Goal: Task Accomplishment & Management: Use online tool/utility

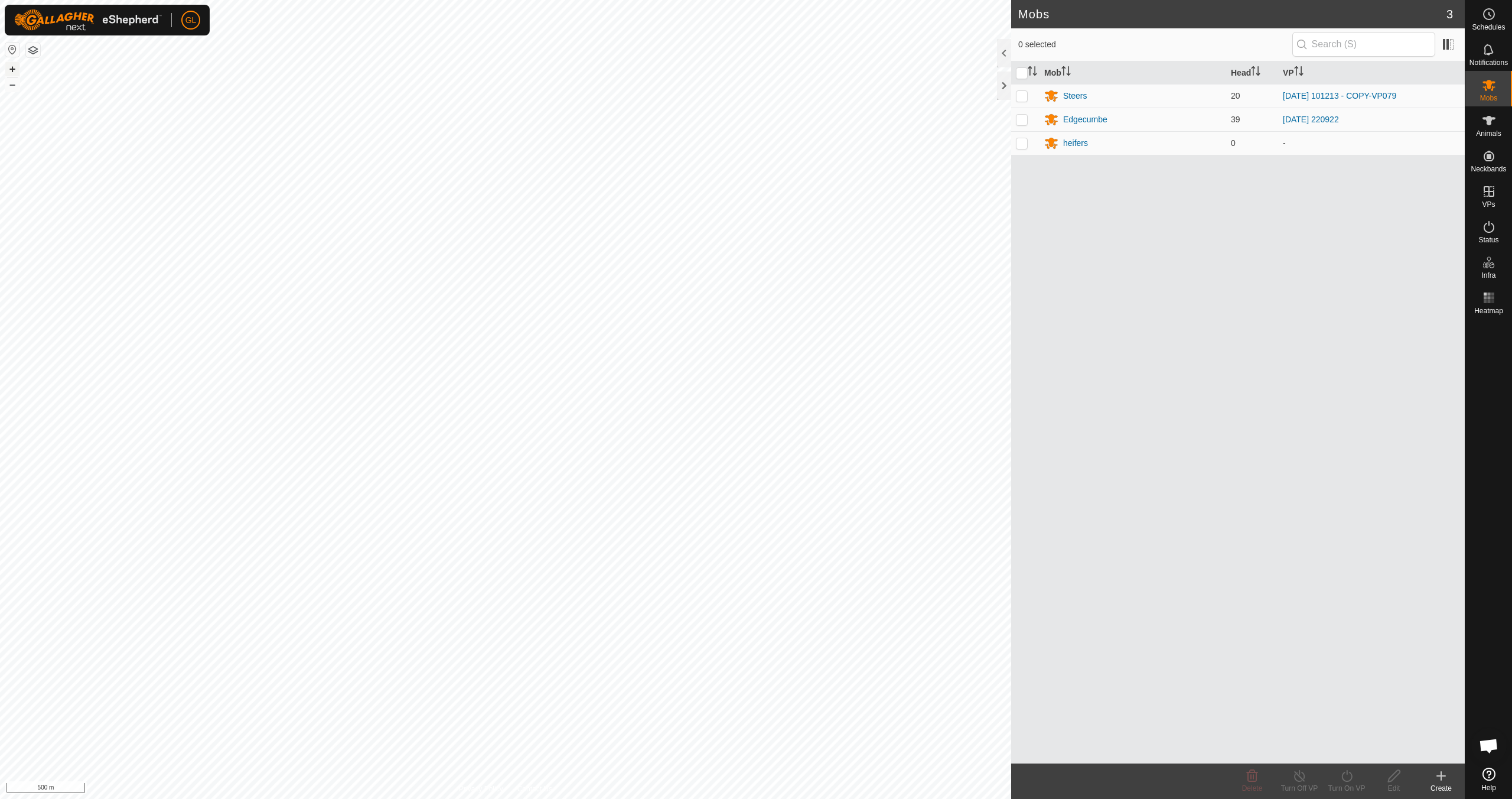
click at [14, 69] on button "+" at bounding box center [12, 69] width 14 height 14
click at [17, 67] on button "+" at bounding box center [12, 69] width 14 height 14
click at [17, 65] on button "+" at bounding box center [12, 69] width 14 height 14
click at [12, 69] on button "+" at bounding box center [12, 69] width 14 height 14
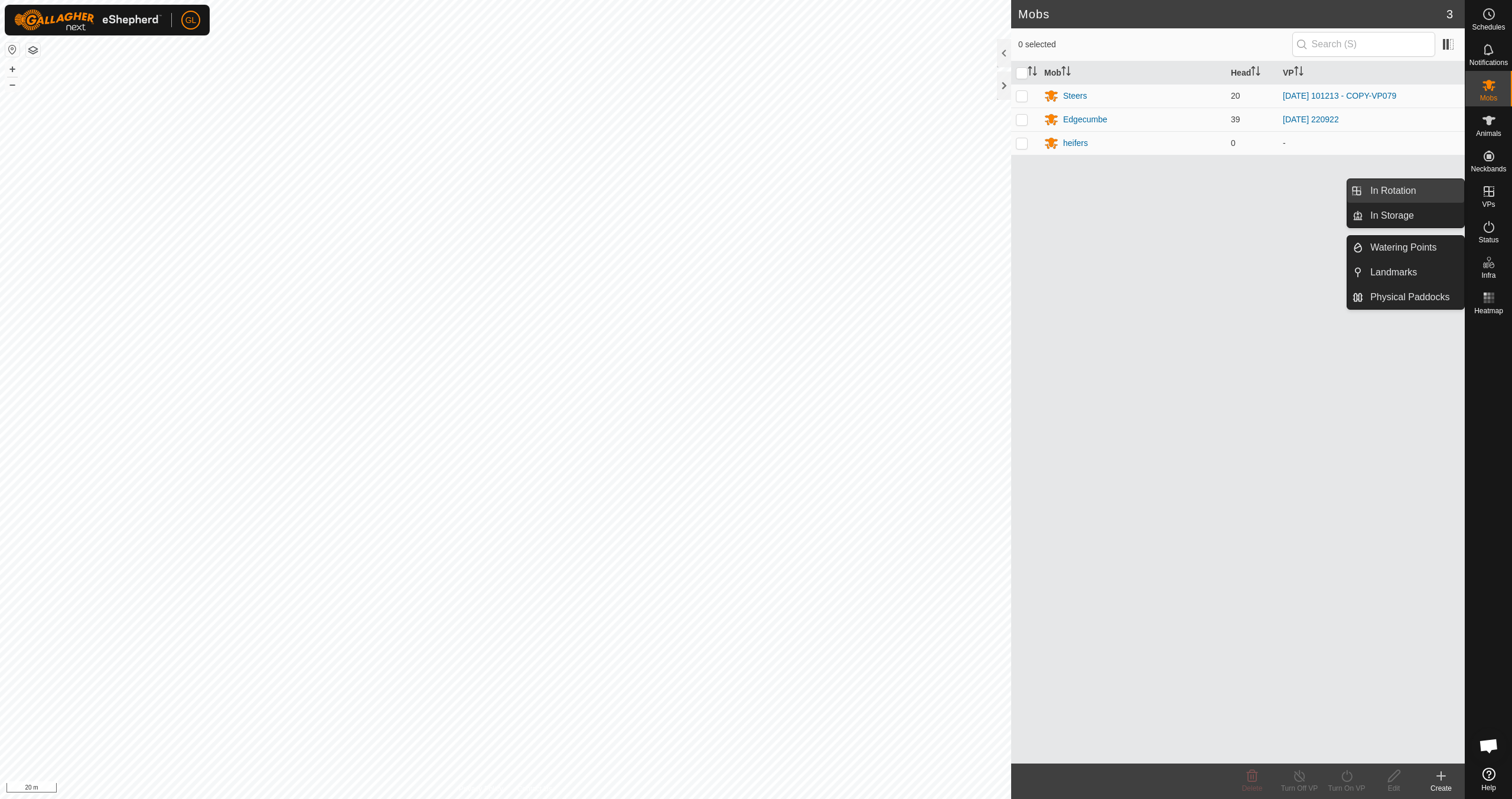
click at [718, 188] on link "In Rotation" at bounding box center [1414, 191] width 101 height 24
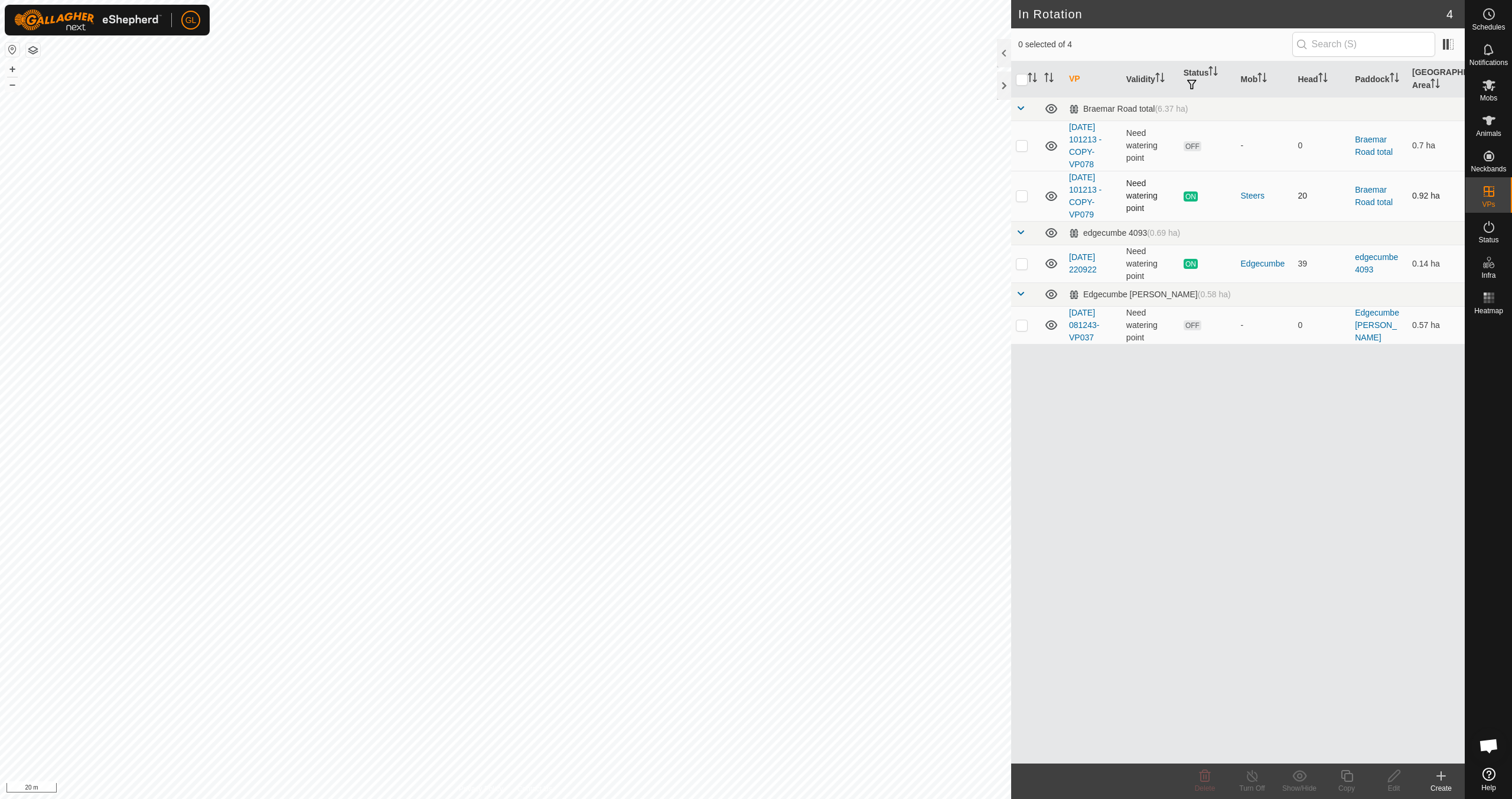
click at [718, 195] on p-checkbox at bounding box center [1021, 195] width 12 height 9
checkbox input "true"
click at [718, 708] on icon at bounding box center [1346, 776] width 14 height 14
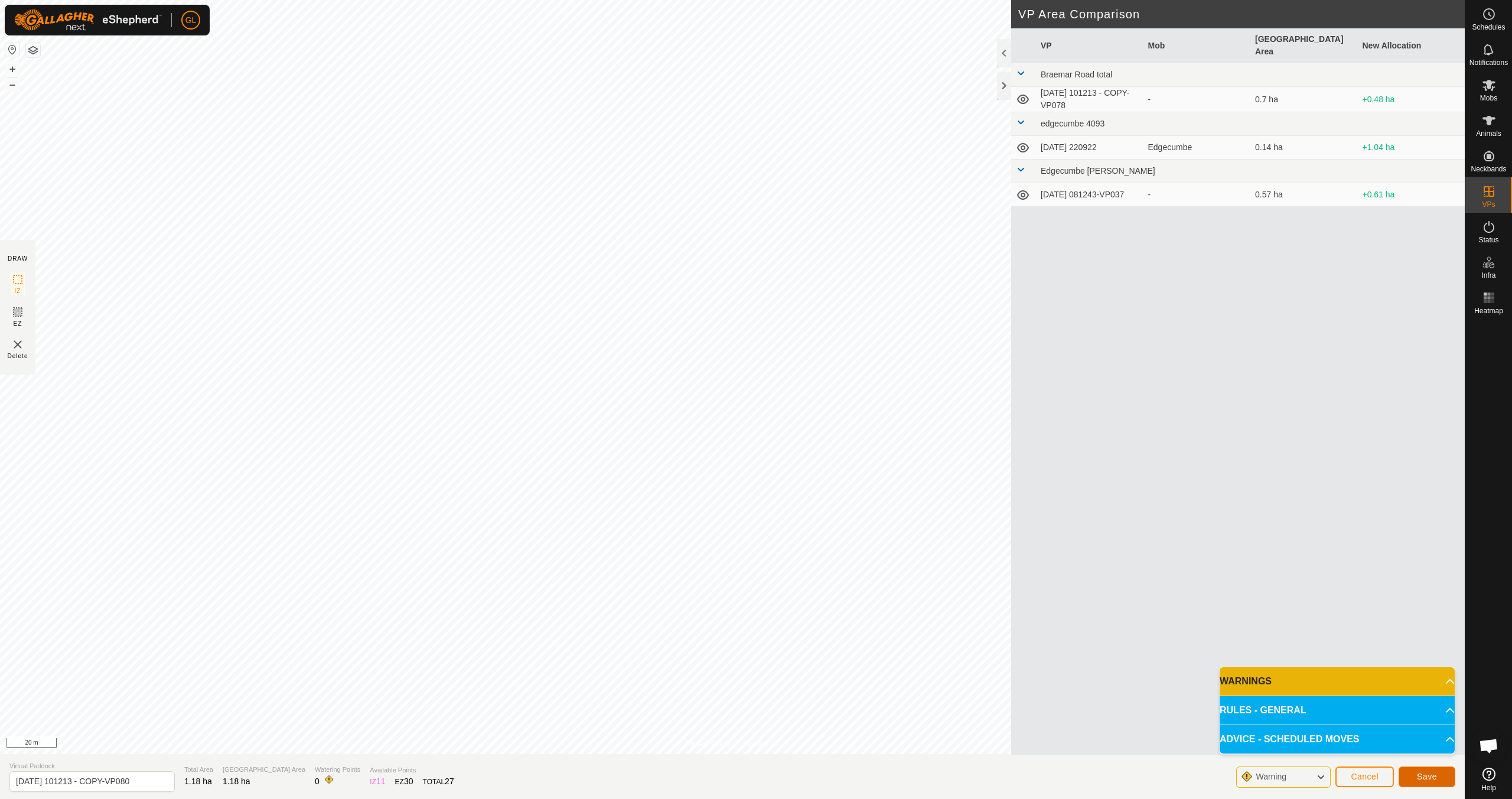
click at [718, 708] on span "Save" at bounding box center [1427, 776] width 20 height 9
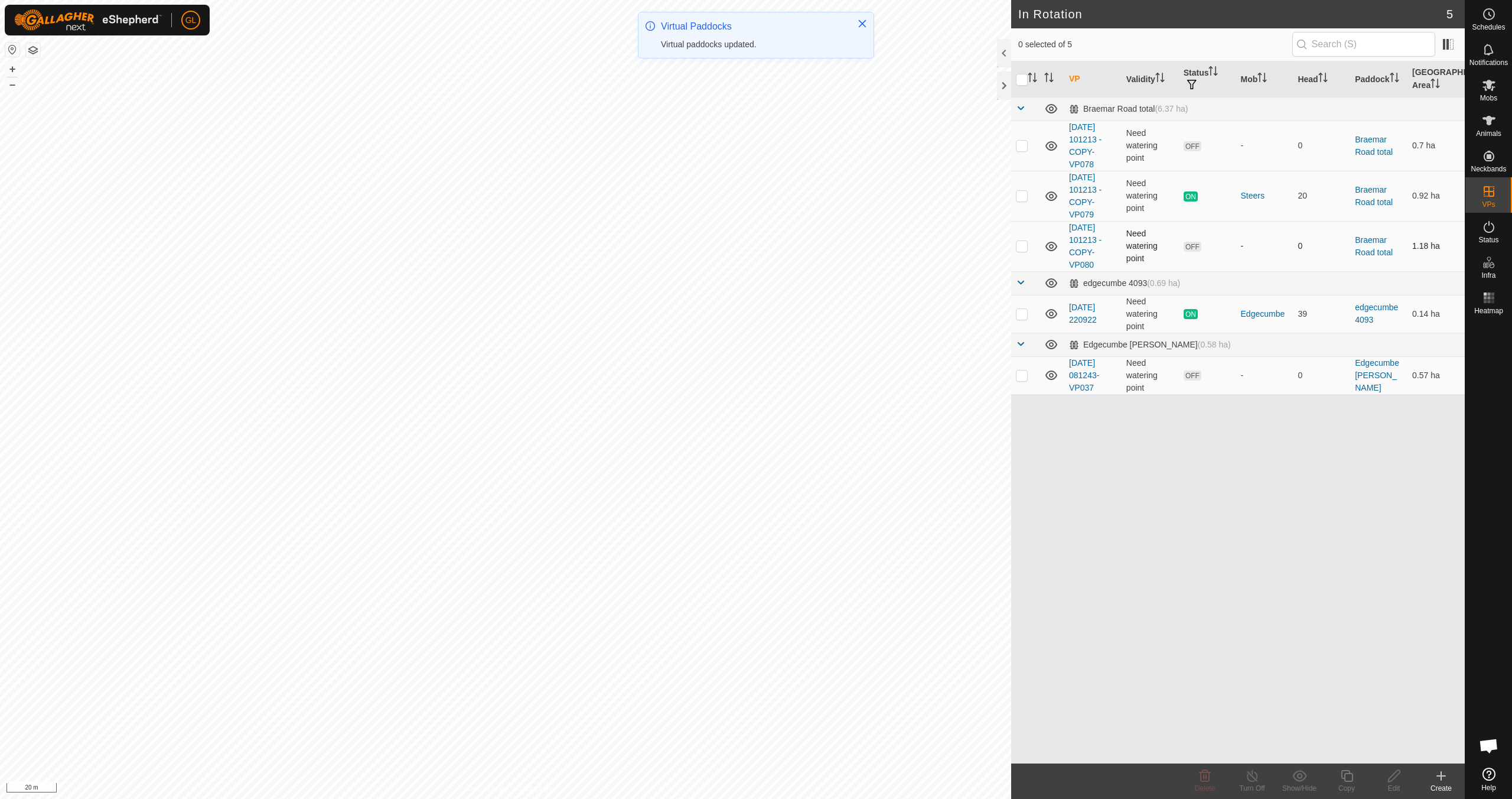
click at [718, 247] on p-checkbox at bounding box center [1021, 245] width 12 height 9
checkbox input "true"
click at [718, 708] on icon at bounding box center [1393, 776] width 14 height 14
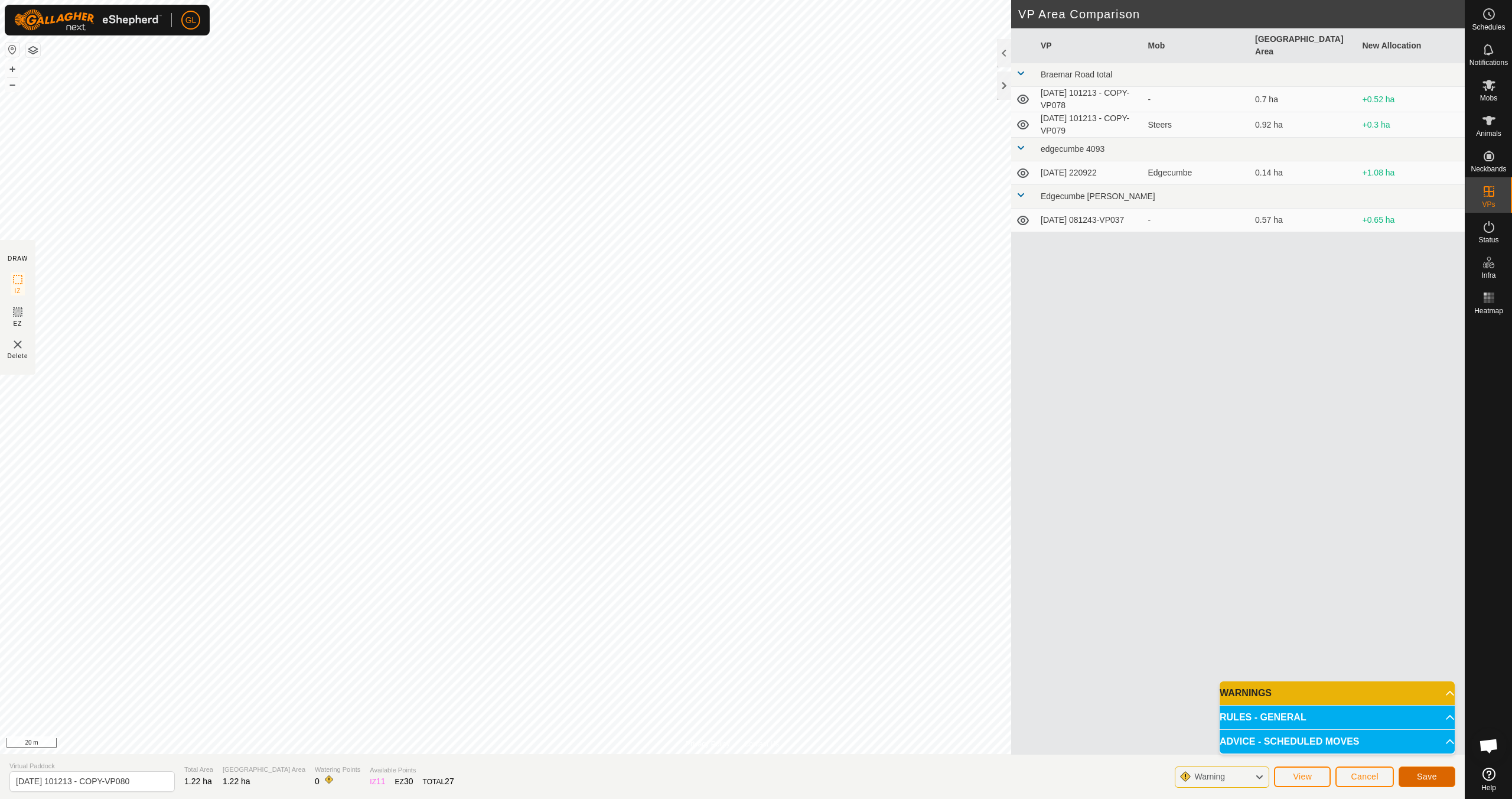
click at [718, 708] on button "Save" at bounding box center [1427, 777] width 56 height 21
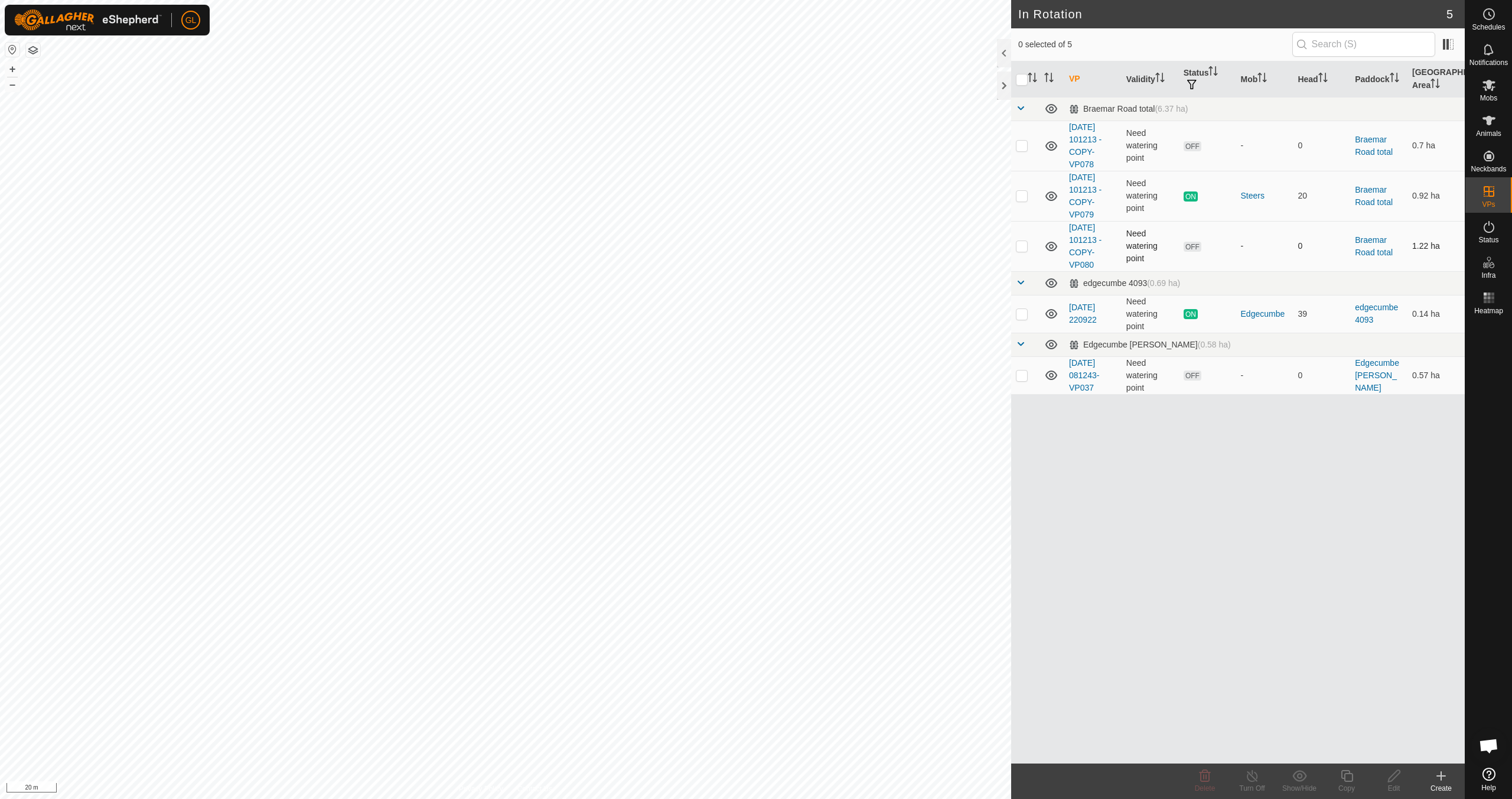
click at [718, 244] on p-checkbox at bounding box center [1021, 245] width 12 height 9
checkbox input "true"
click at [718, 708] on div "Edit" at bounding box center [1393, 788] width 47 height 11
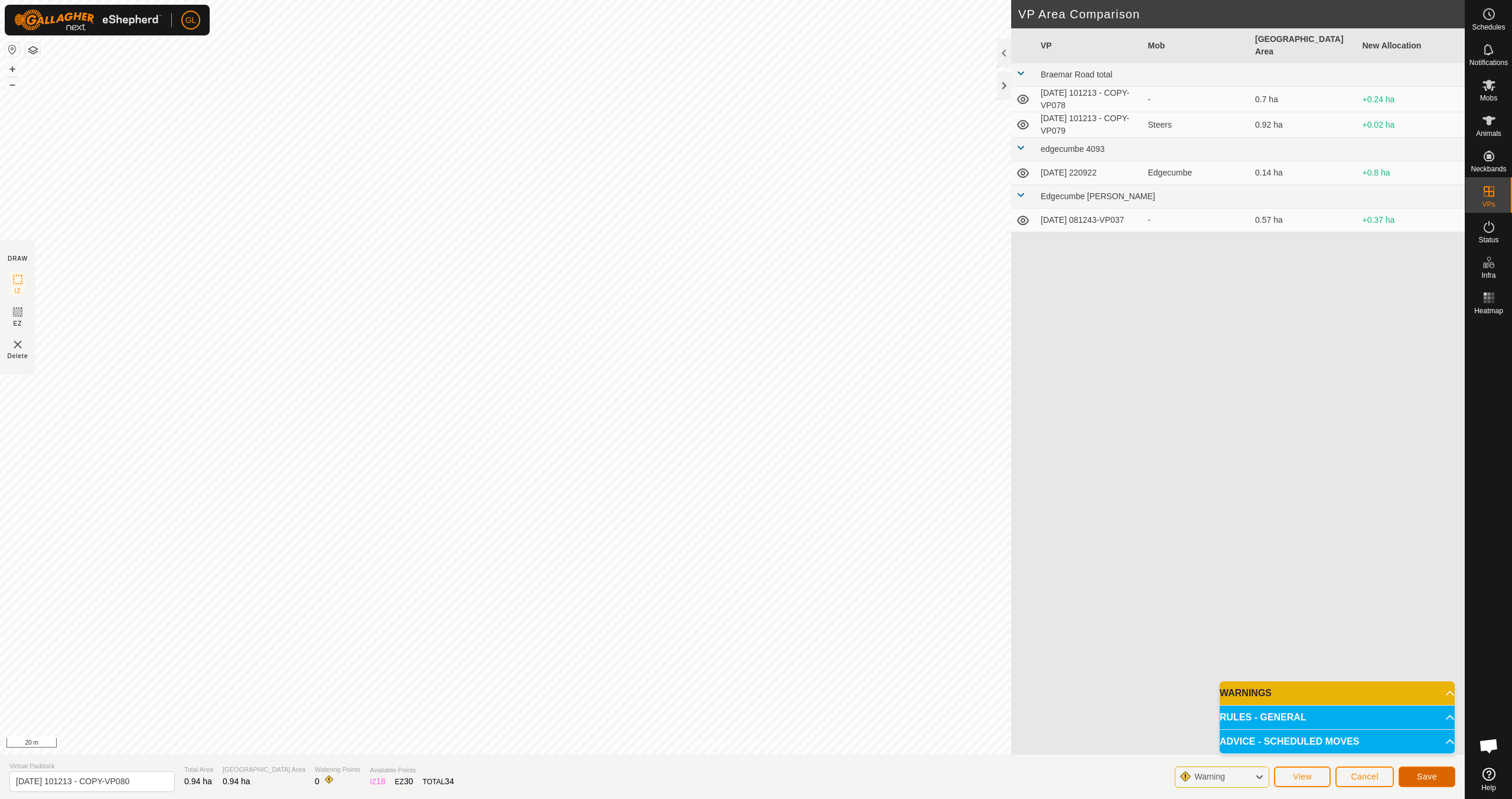
click at [718, 708] on span "Save" at bounding box center [1427, 776] width 20 height 9
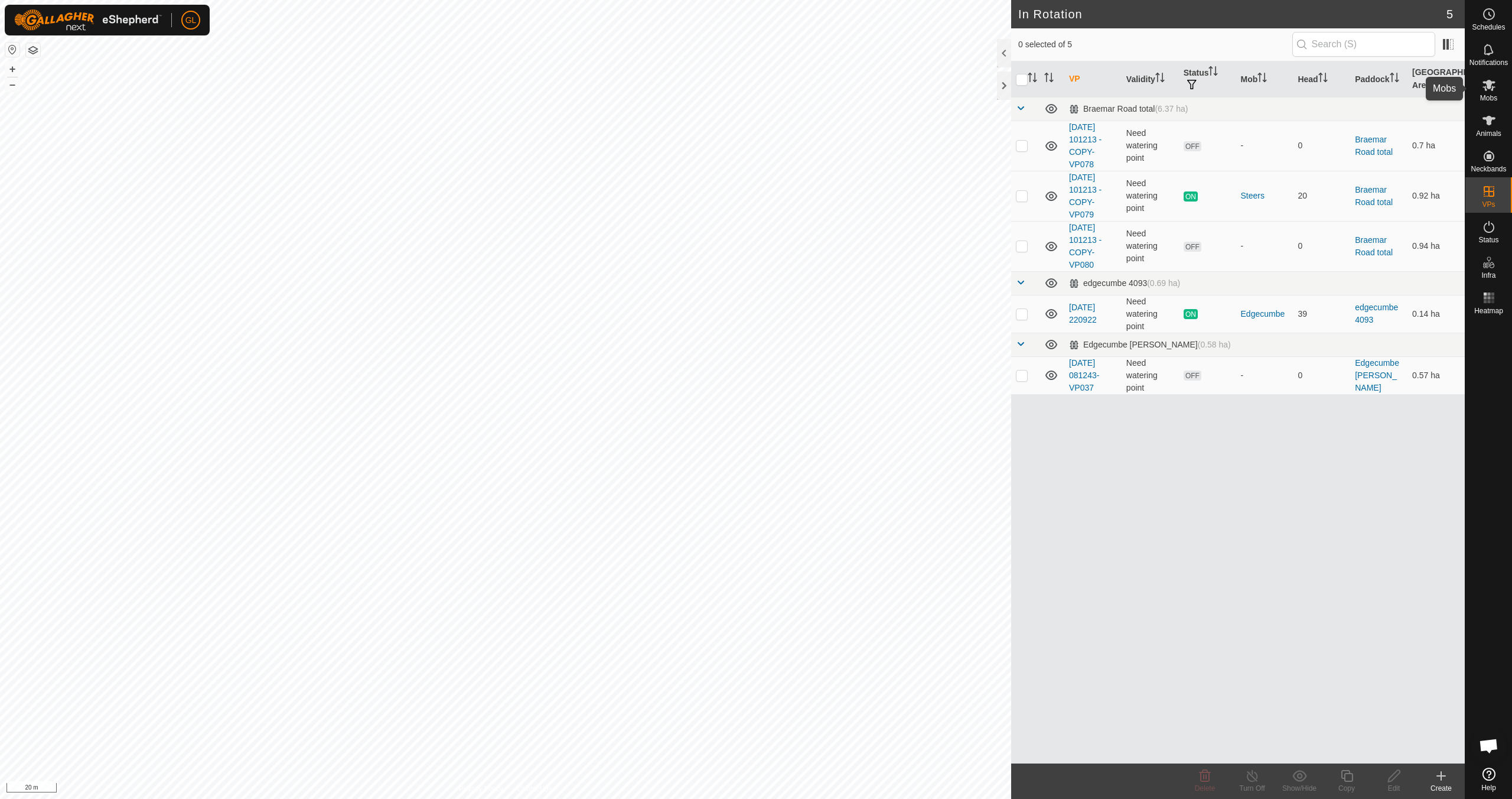
click at [718, 89] on icon at bounding box center [1489, 85] width 14 height 14
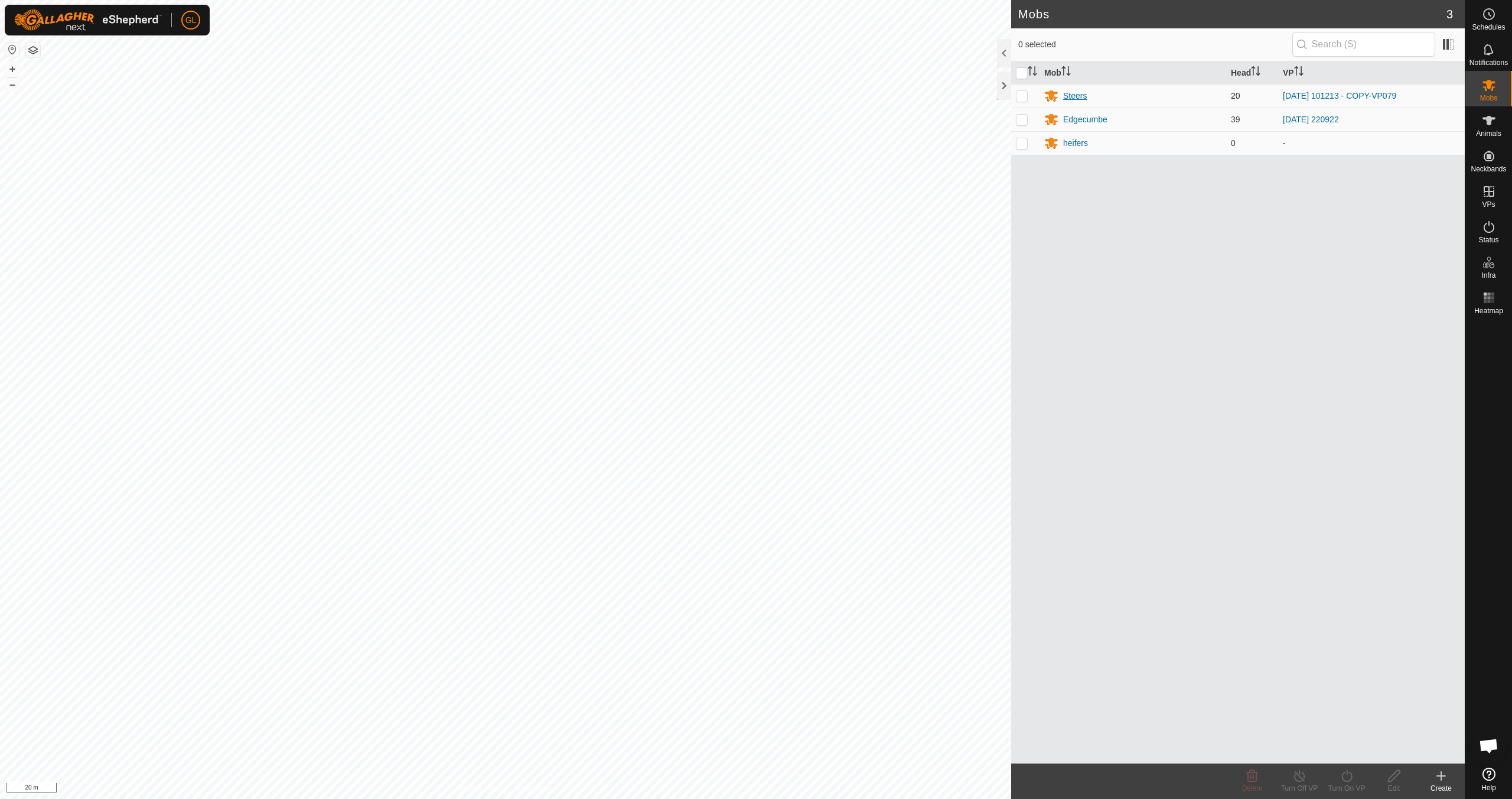
click at [718, 96] on div "Steers" at bounding box center [1075, 95] width 24 height 12
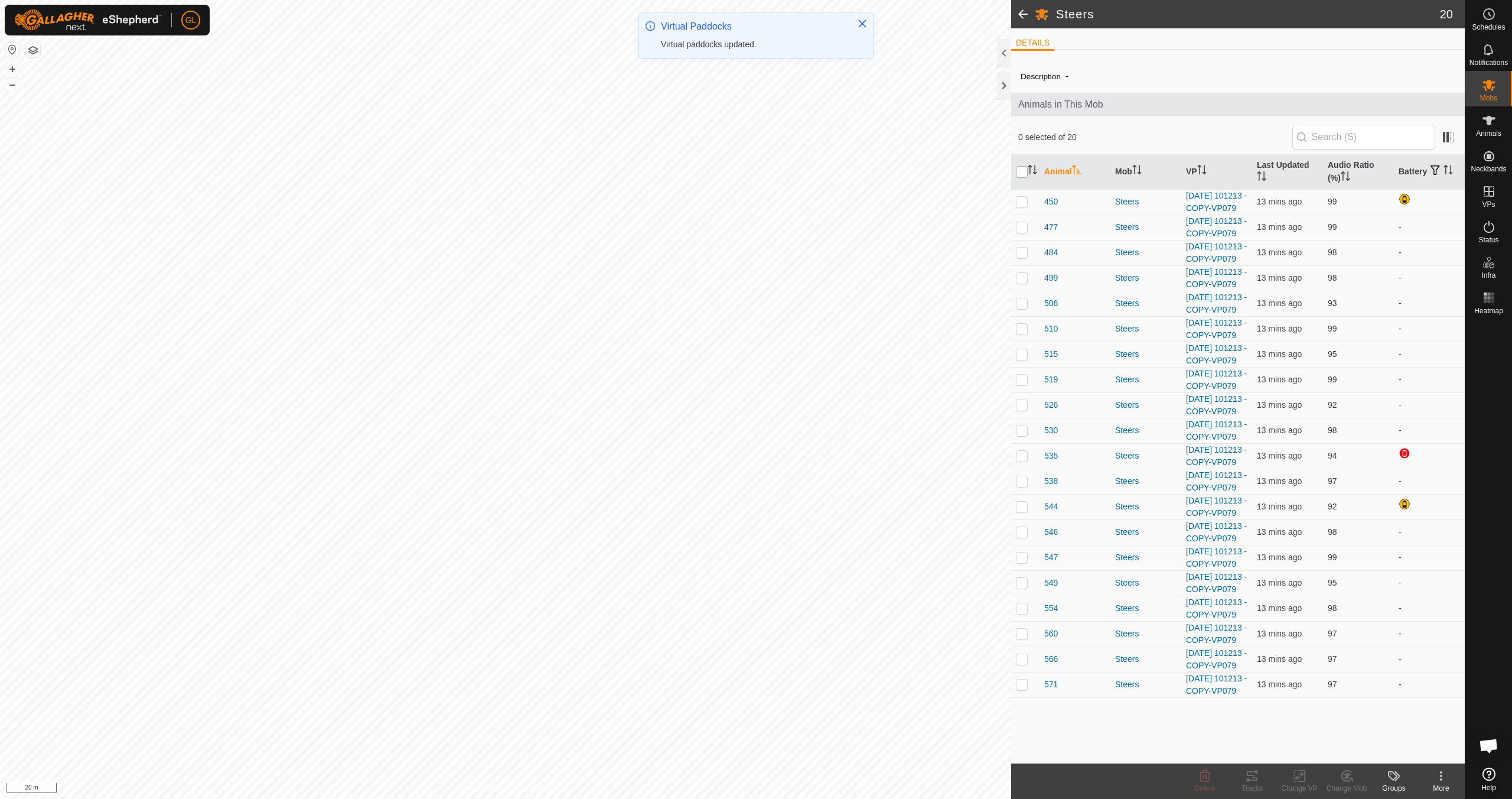
click at [718, 171] on input "checkbox" at bounding box center [1021, 172] width 12 height 12
checkbox input "true"
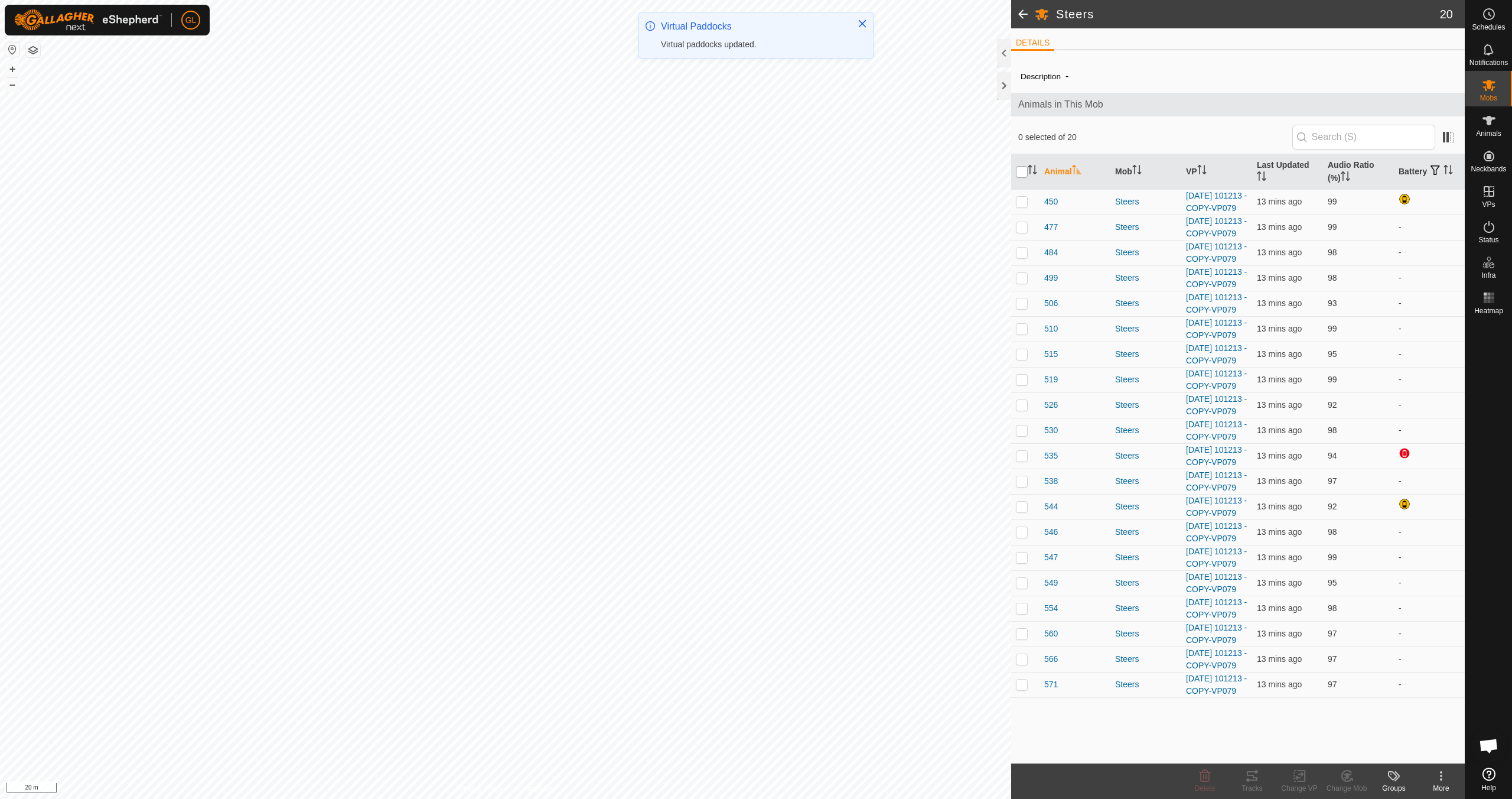
checkbox input "true"
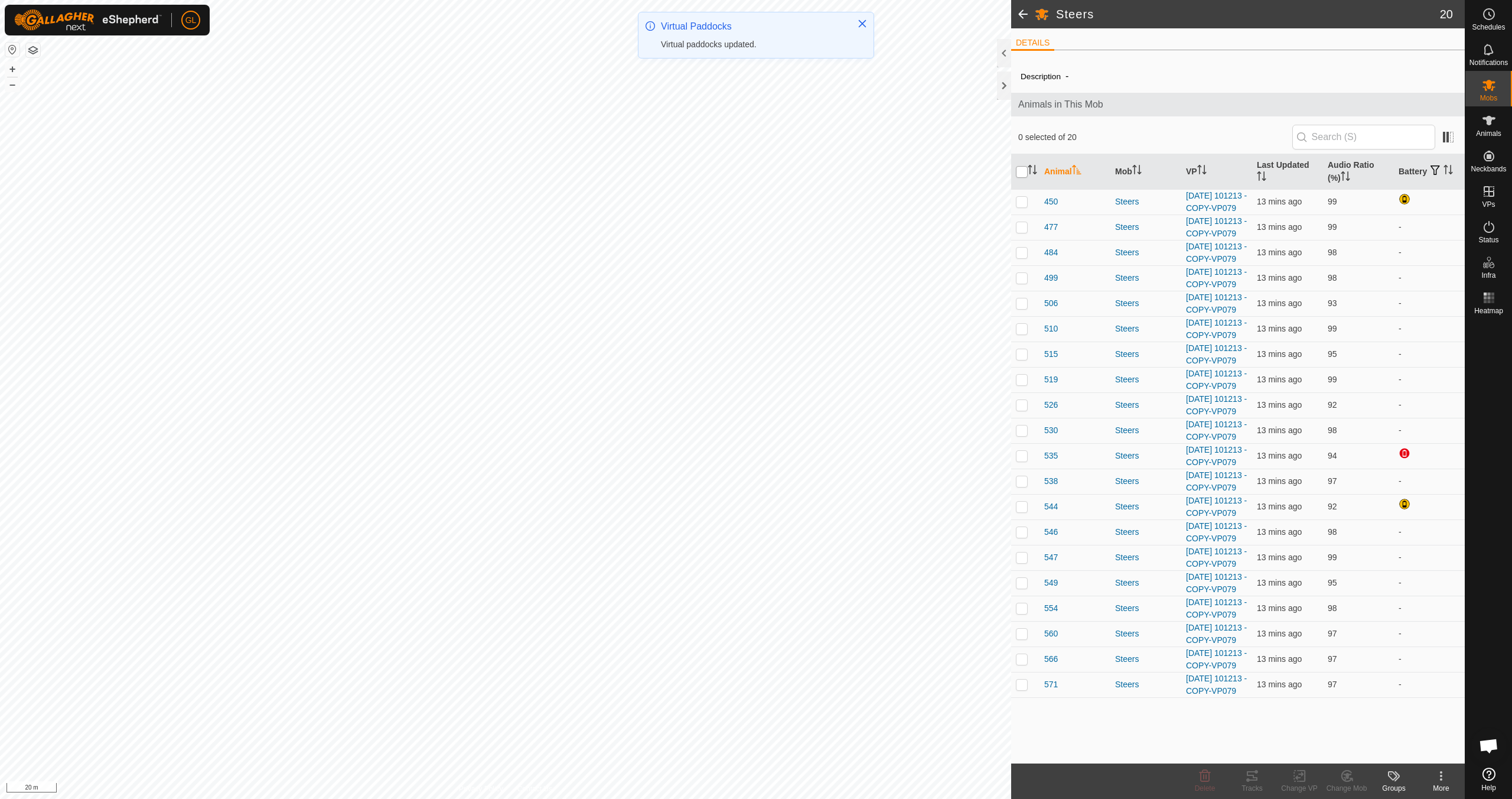
checkbox input "true"
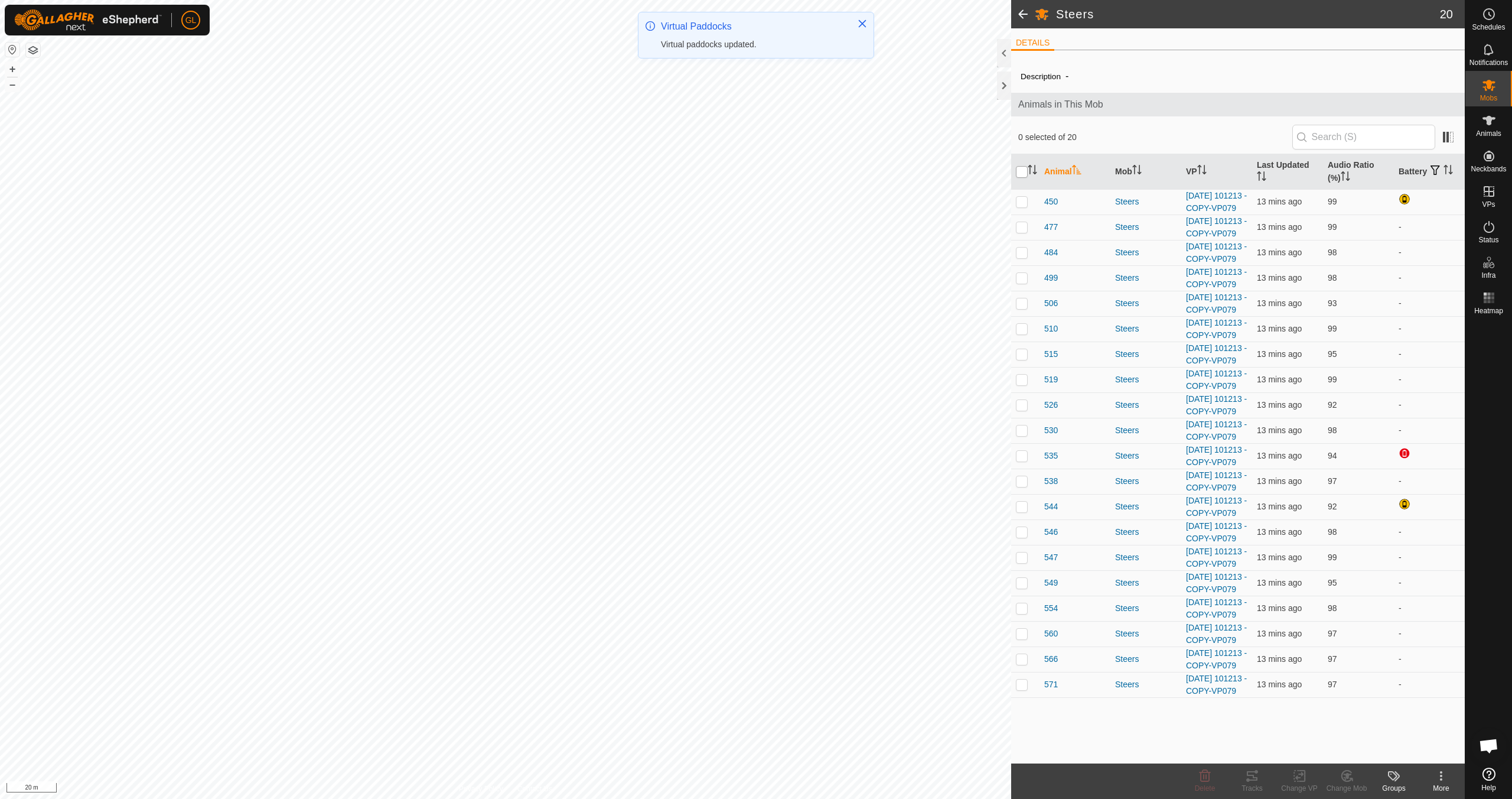
checkbox input "true"
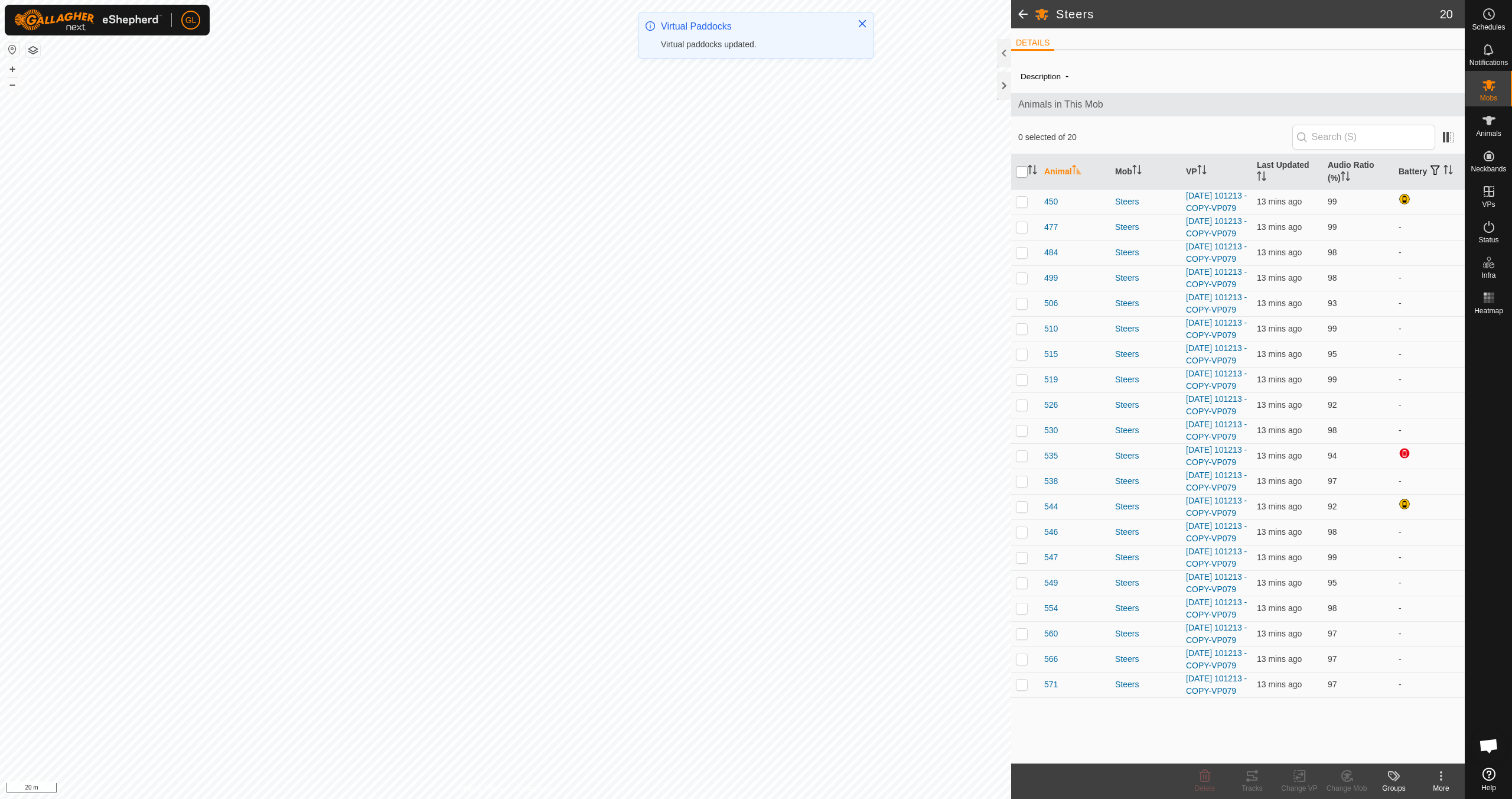
checkbox input "true"
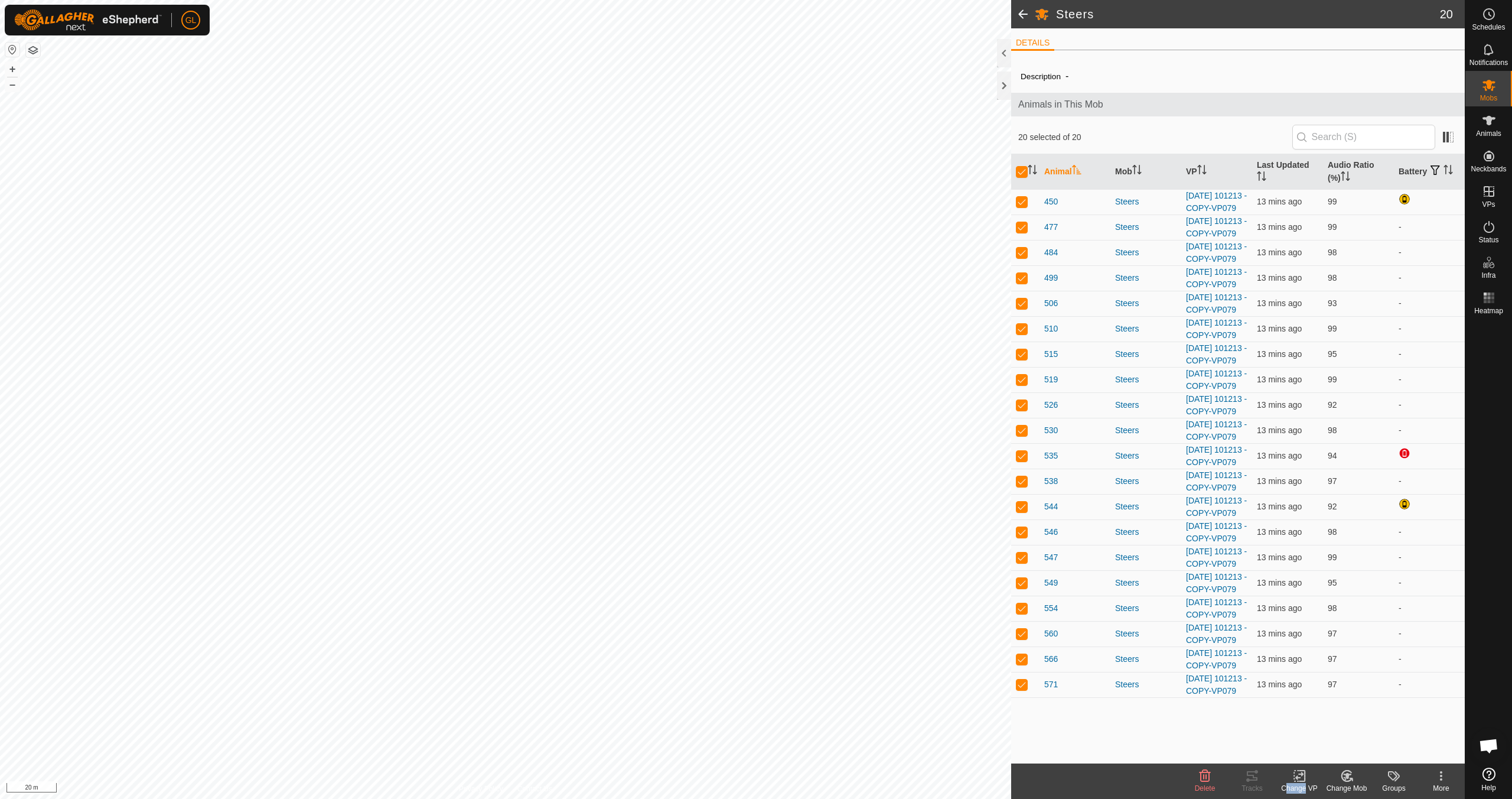
click at [718, 708] on div "Change VP" at bounding box center [1299, 788] width 47 height 11
click at [718, 708] on link "Choose VP..." at bounding box center [1335, 725] width 117 height 24
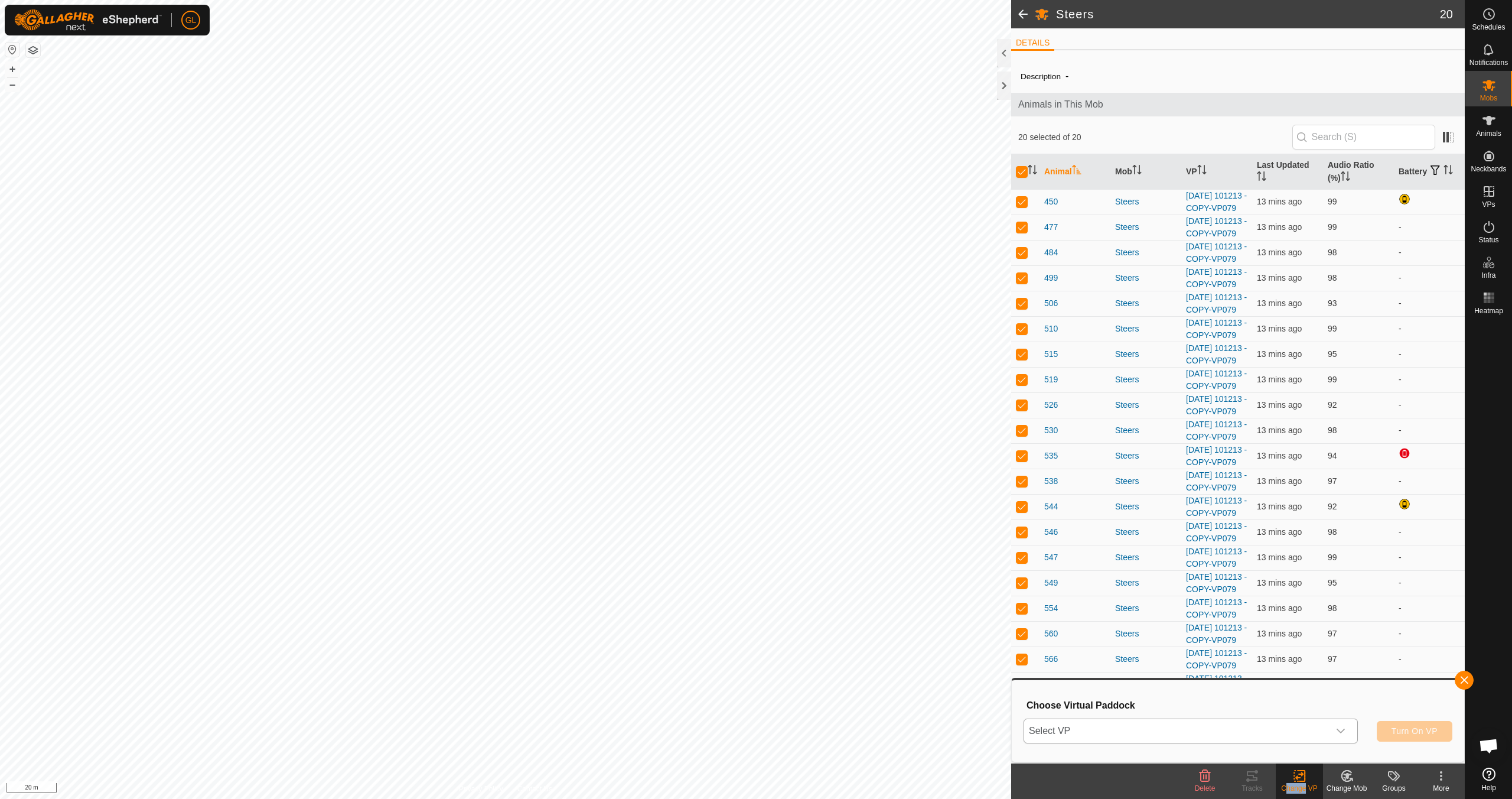
click at [718, 708] on icon "dropdown trigger" at bounding box center [1340, 730] width 9 height 9
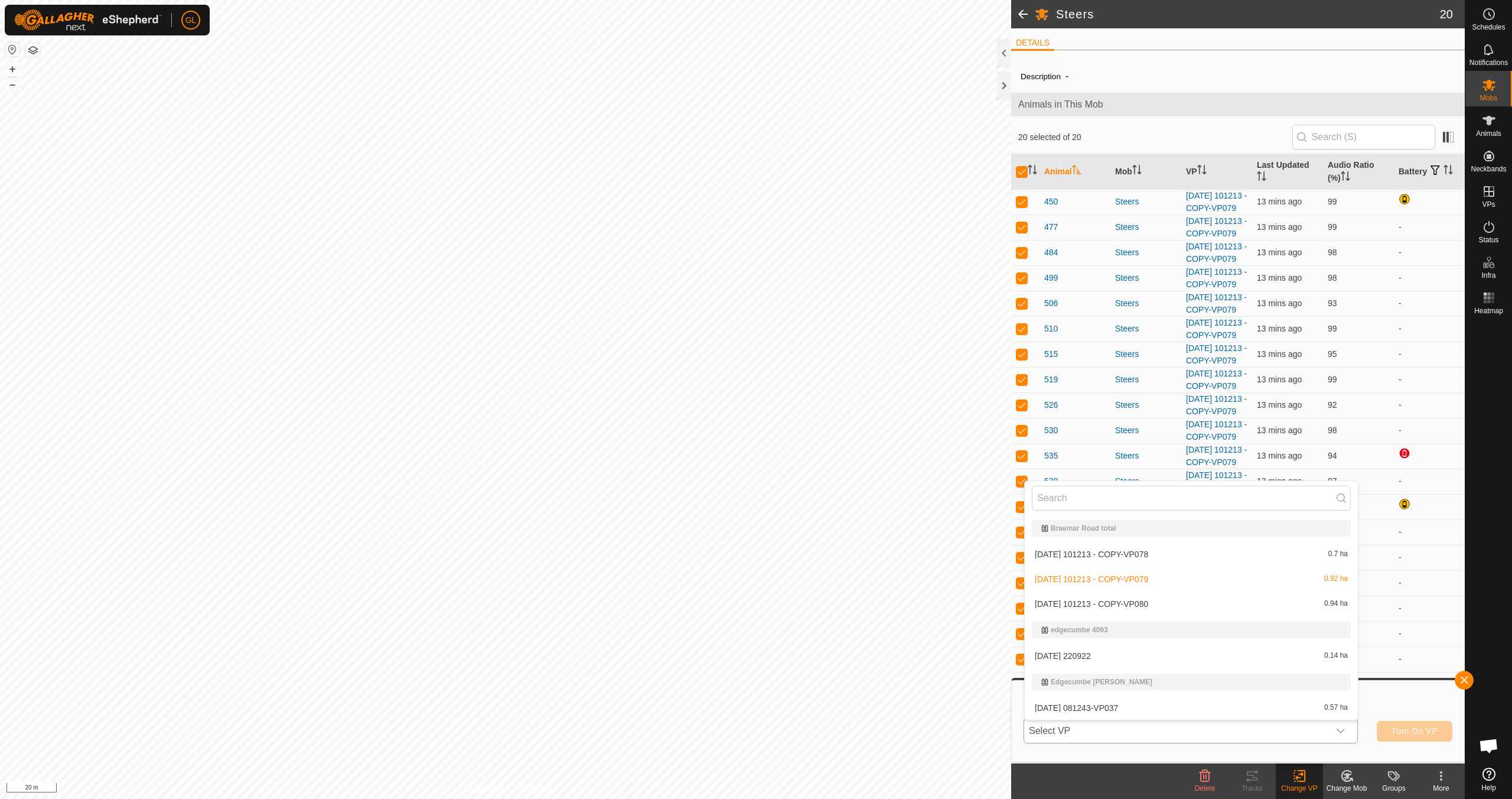
click at [718, 601] on li "[DATE] 101213 - COPY-VP080 0.94 ha" at bounding box center [1191, 604] width 333 height 24
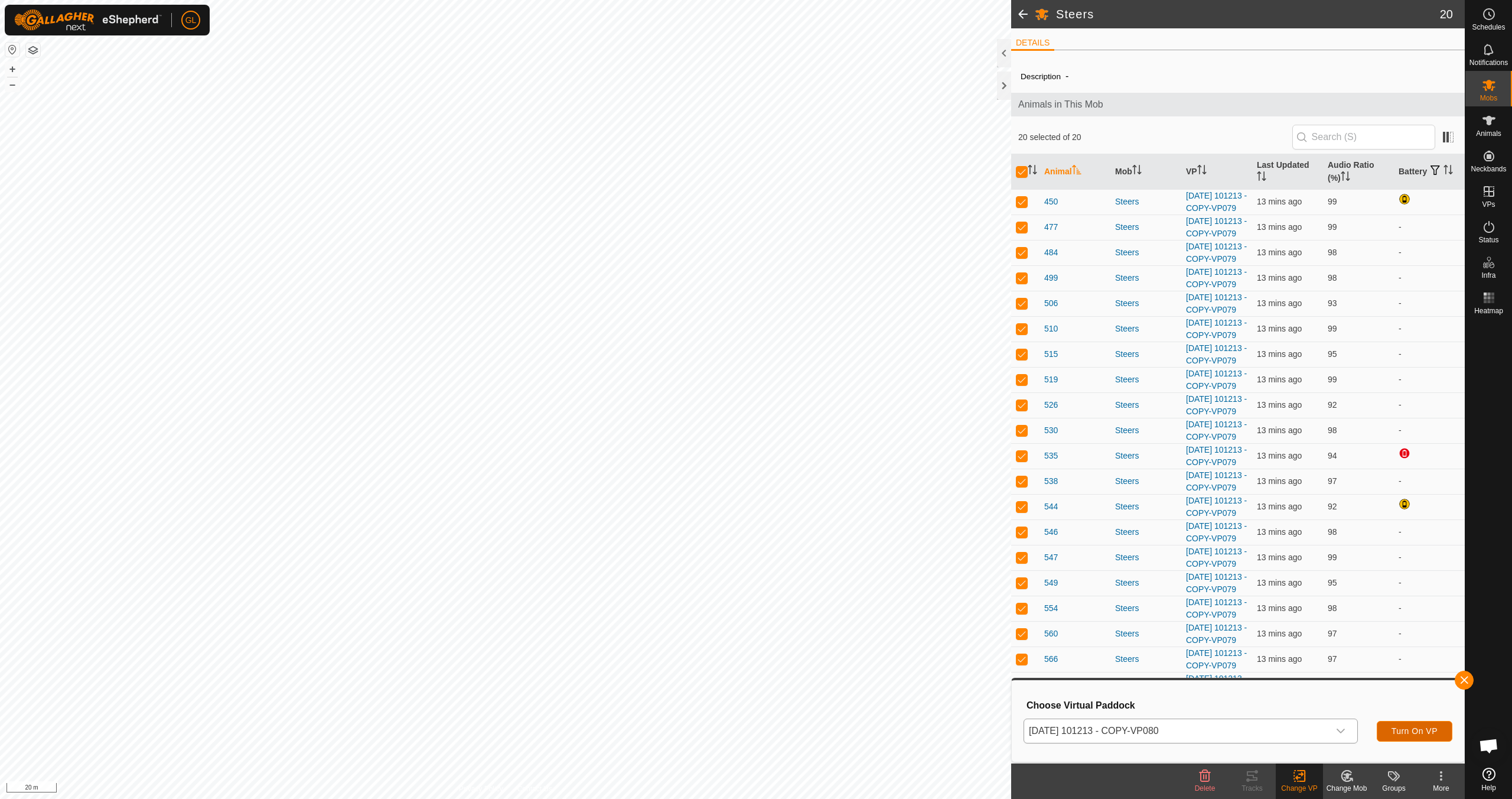
click at [718, 708] on span "Turn On VP" at bounding box center [1414, 730] width 46 height 9
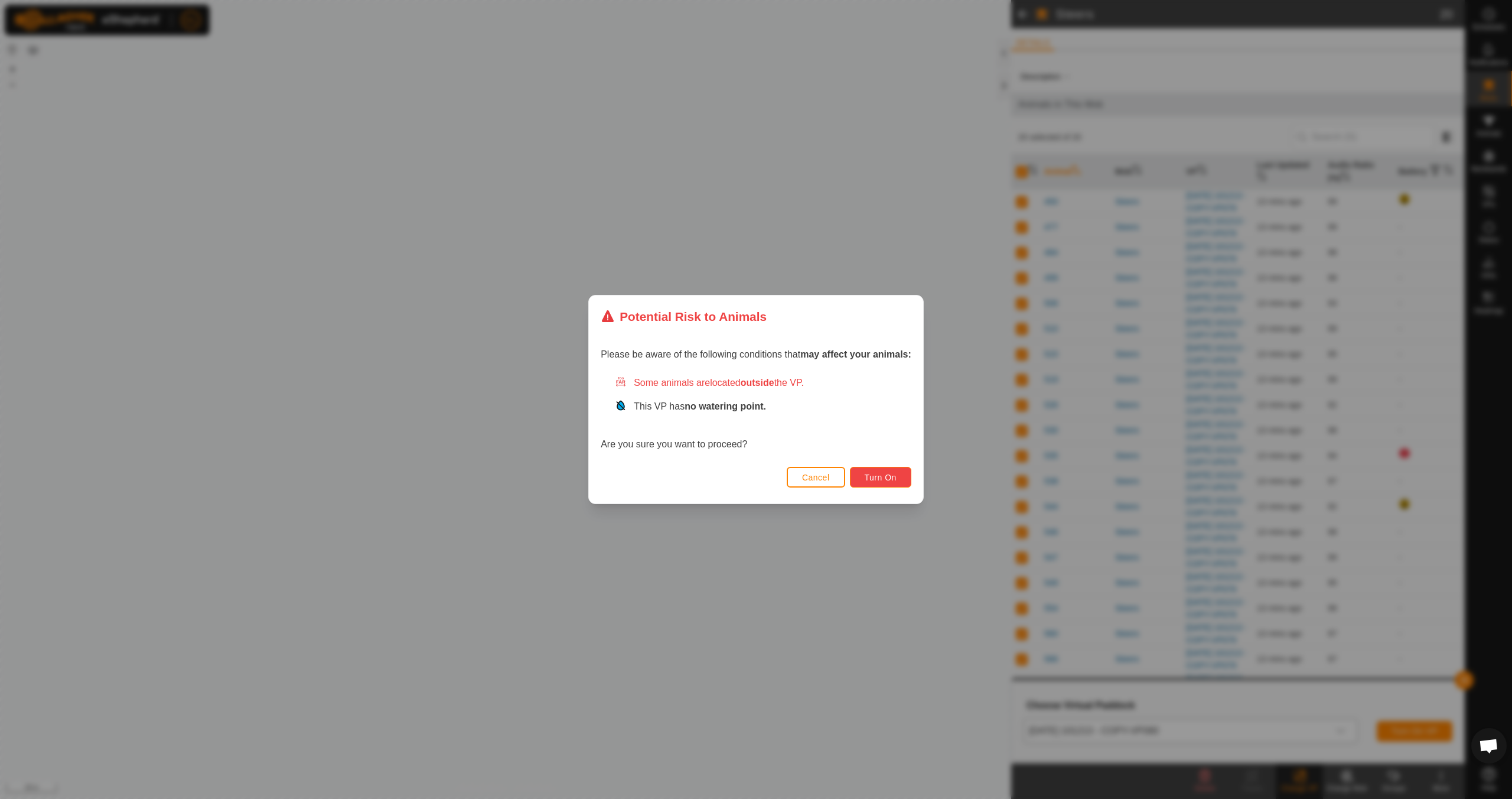
click at [718, 476] on span "Turn On" at bounding box center [880, 477] width 32 height 9
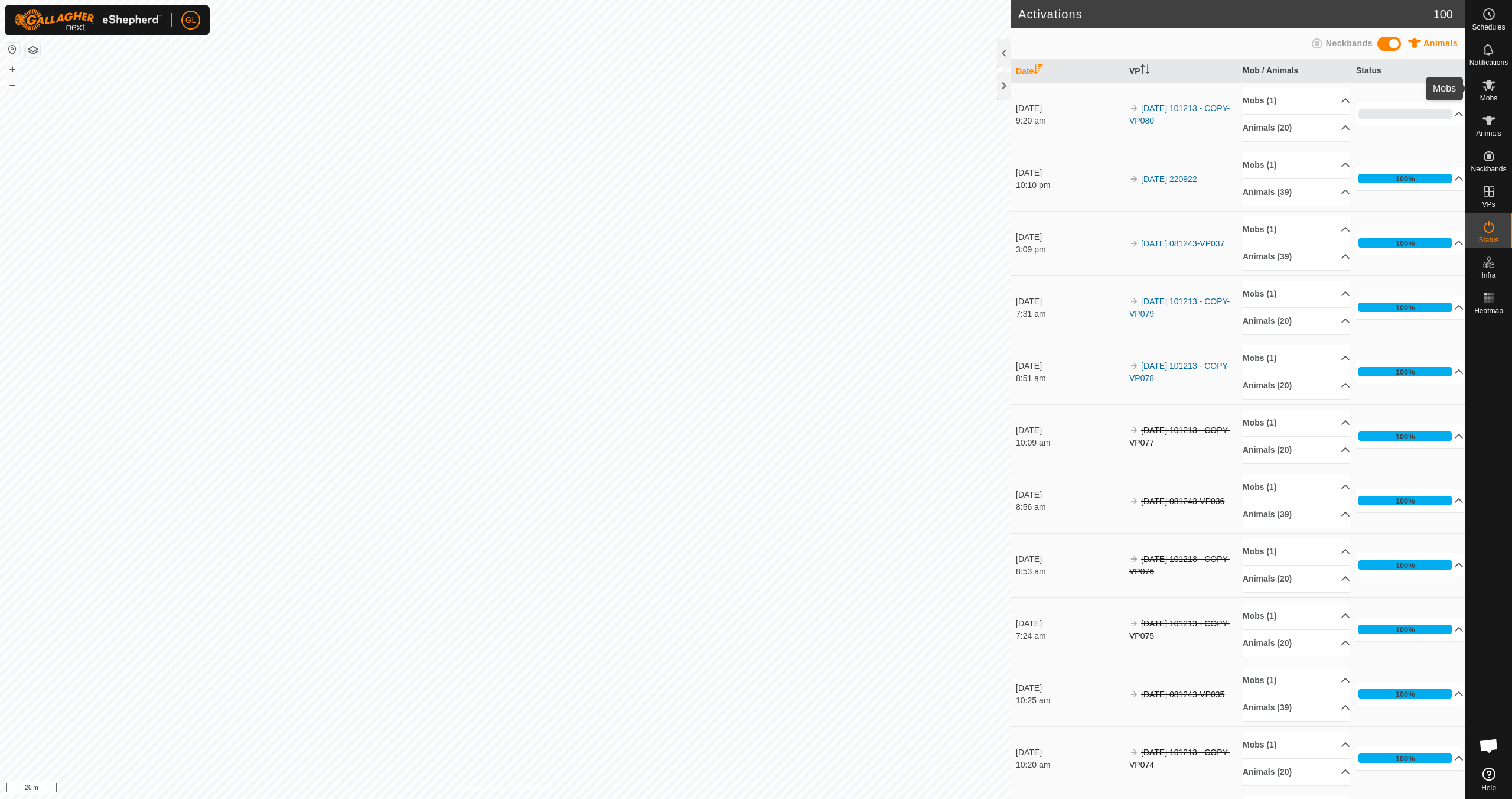
click at [718, 91] on icon at bounding box center [1489, 85] width 14 height 14
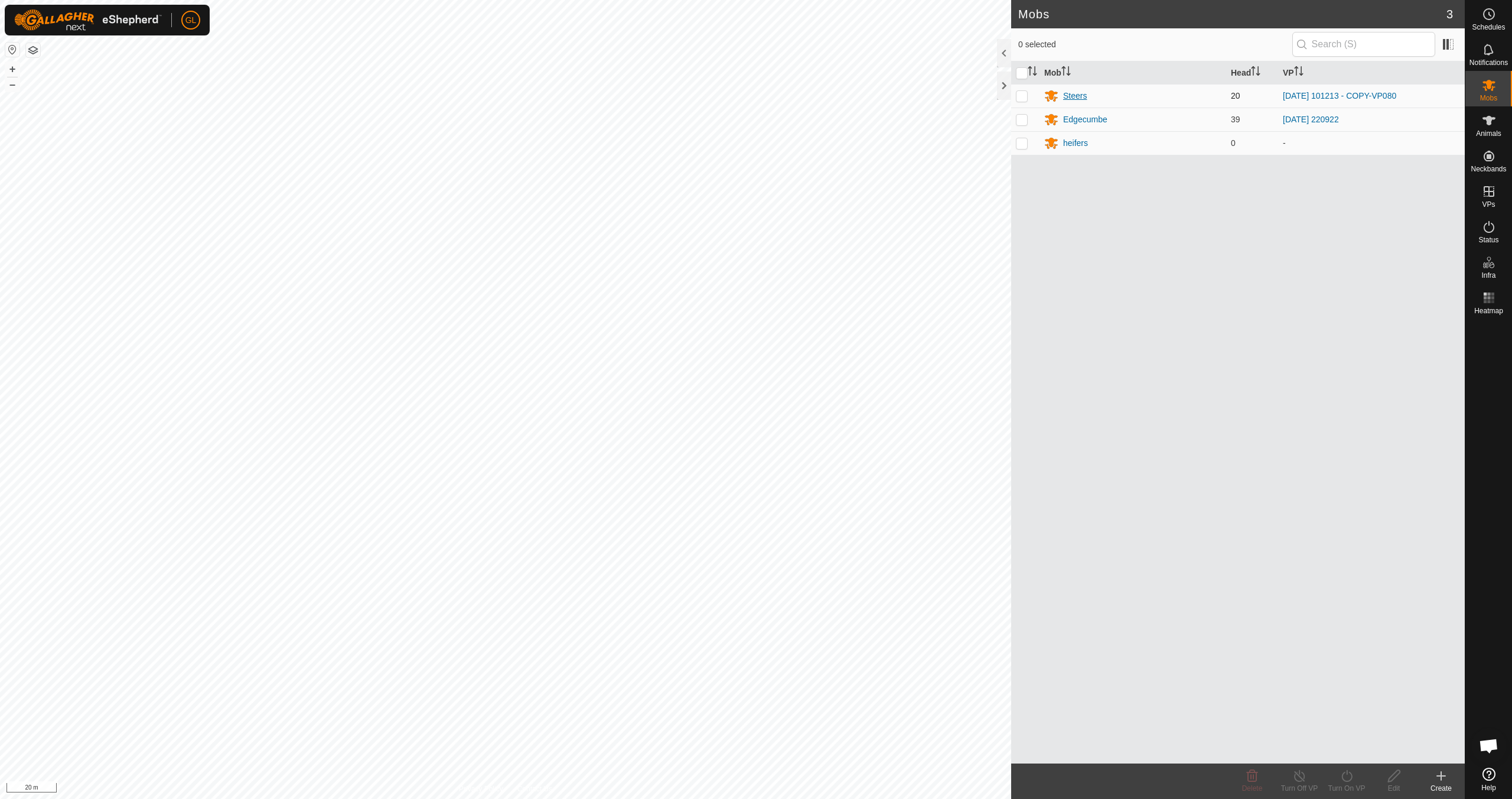
click at [718, 94] on div "Steers" at bounding box center [1075, 95] width 24 height 12
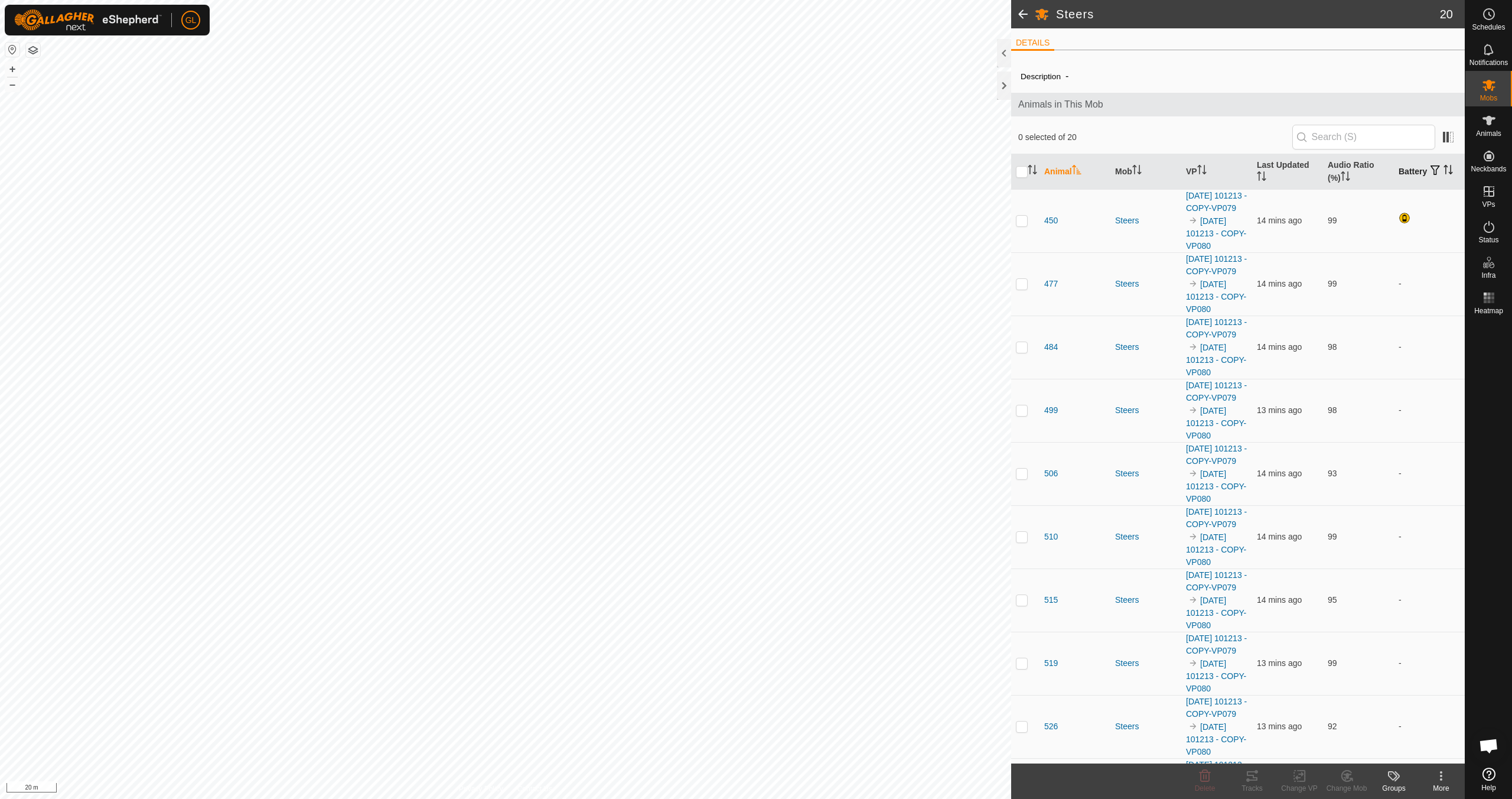
click at [718, 172] on icon "Activate to sort" at bounding box center [1448, 169] width 9 height 9
click at [718, 172] on icon "Activate to sort" at bounding box center [1448, 169] width 9 height 9
click at [10, 83] on button "–" at bounding box center [12, 85] width 14 height 14
click at [12, 82] on button "–" at bounding box center [12, 85] width 14 height 14
click at [12, 82] on button "–" at bounding box center [12, 85] width 14 height 14
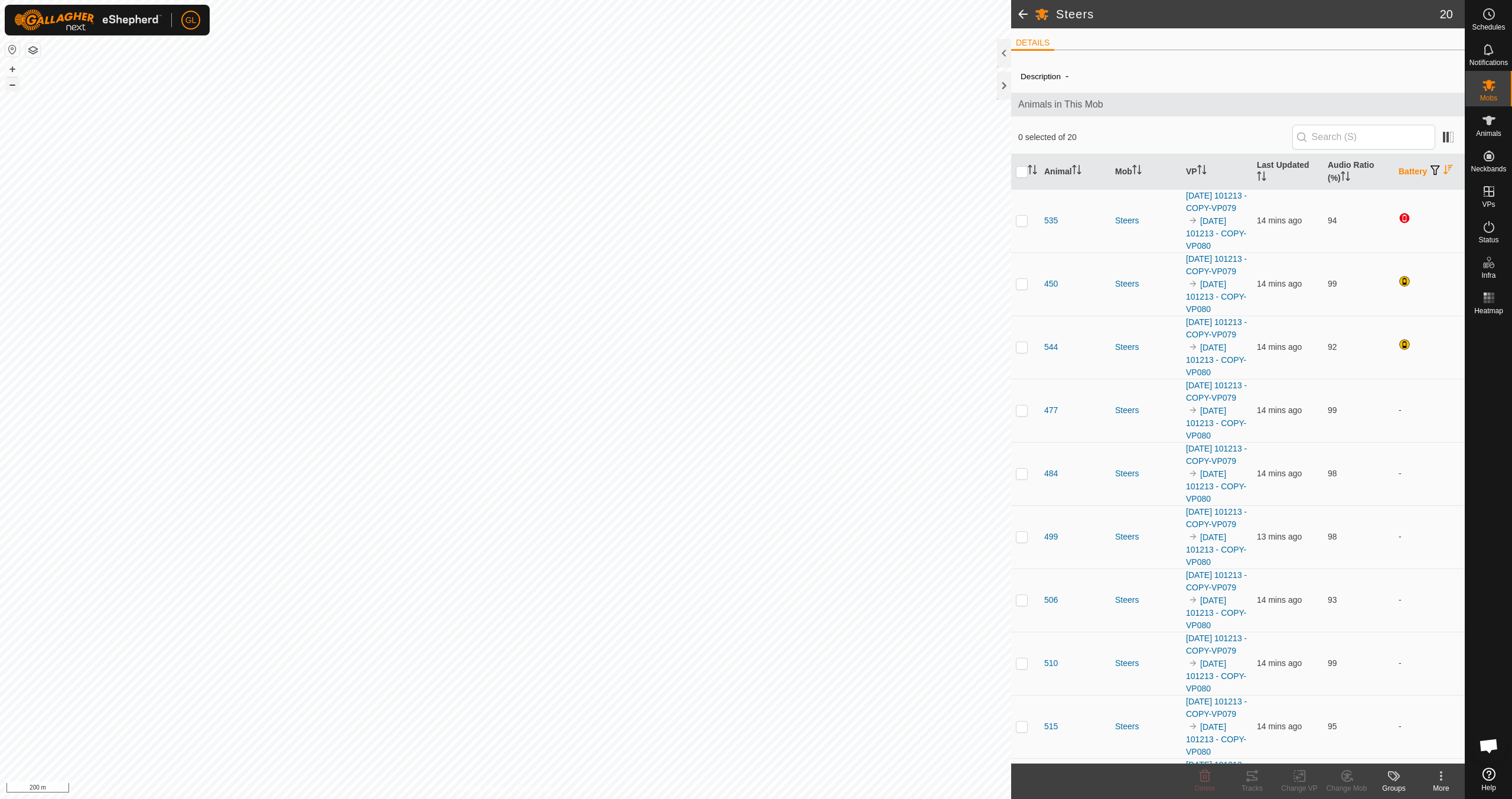
click at [12, 81] on button "–" at bounding box center [12, 85] width 14 height 14
click at [12, 80] on button "–" at bounding box center [12, 85] width 14 height 14
click at [11, 66] on button "+" at bounding box center [12, 69] width 14 height 14
click at [11, 65] on button "+" at bounding box center [12, 69] width 14 height 14
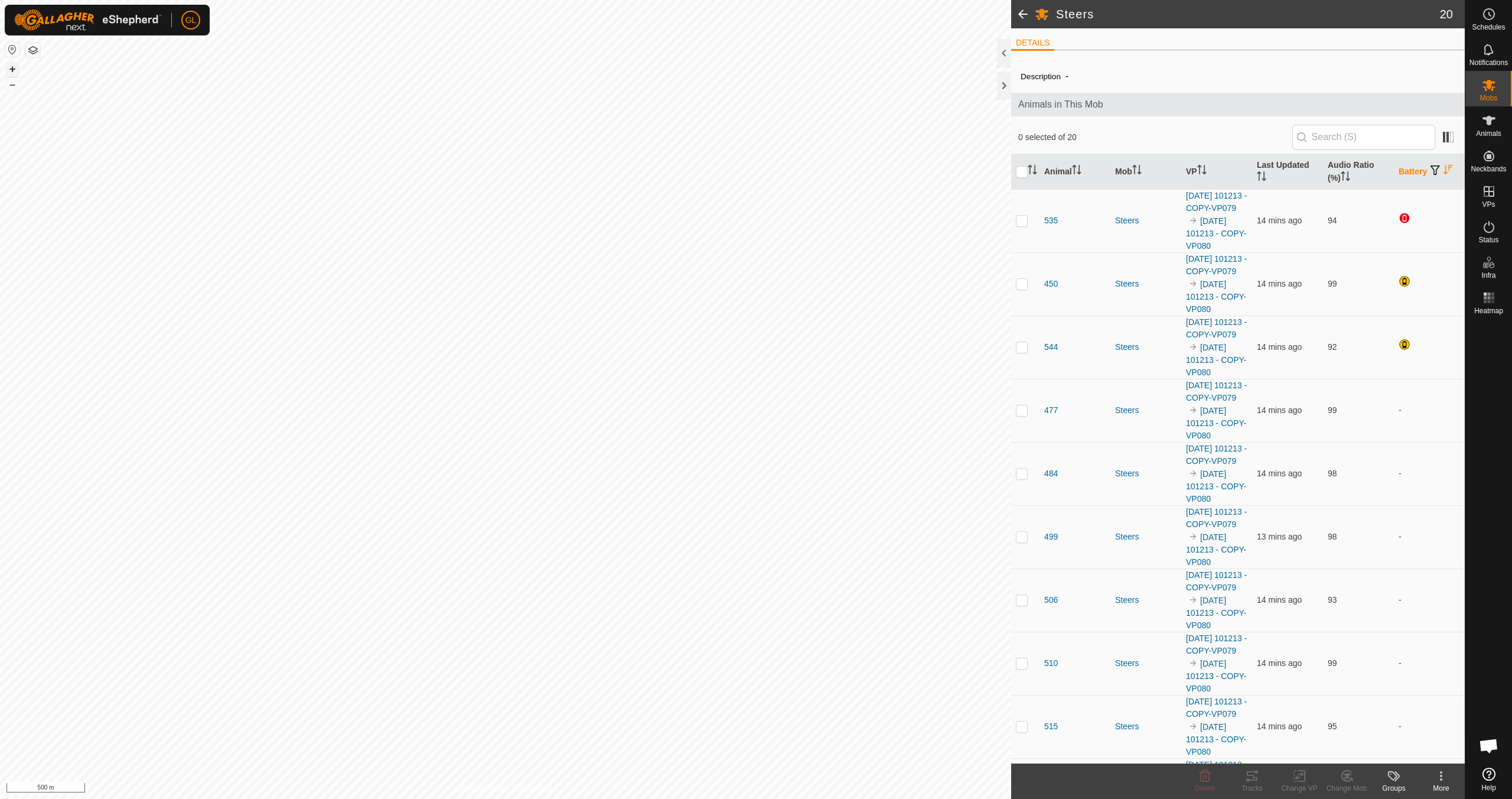
click at [14, 67] on button "+" at bounding box center [12, 69] width 14 height 14
click at [10, 68] on button "+" at bounding box center [12, 69] width 14 height 14
drag, startPoint x: 1448, startPoint y: 195, endPoint x: 1418, endPoint y: 195, distance: 30.0
click at [718, 195] on link "In Rotation" at bounding box center [1414, 191] width 101 height 24
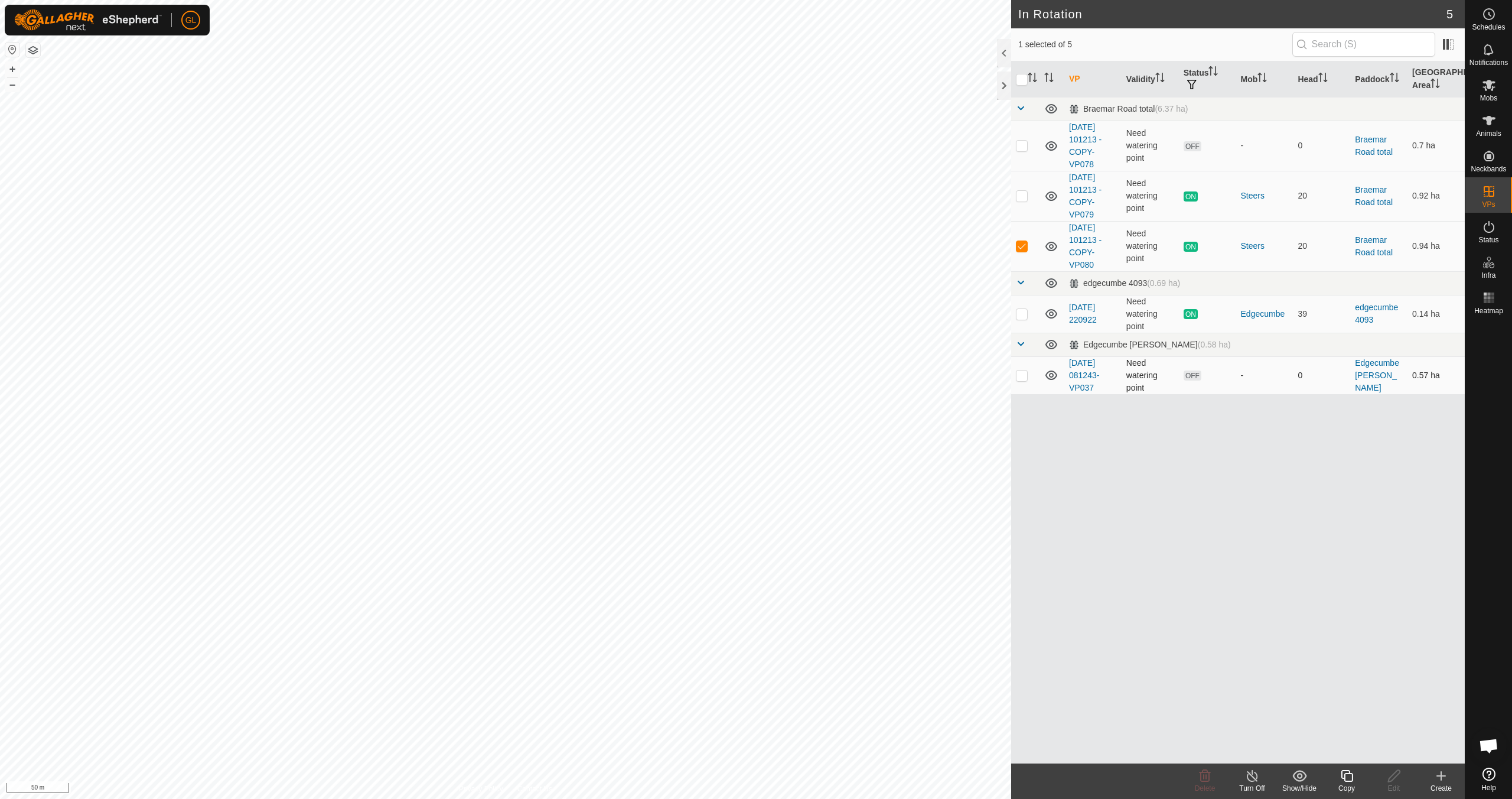
click at [718, 375] on p-checkbox at bounding box center [1021, 375] width 12 height 9
checkbox input "true"
click at [718, 246] on p-checkbox at bounding box center [1021, 245] width 12 height 9
checkbox input "false"
click at [718, 708] on icon at bounding box center [1205, 776] width 14 height 14
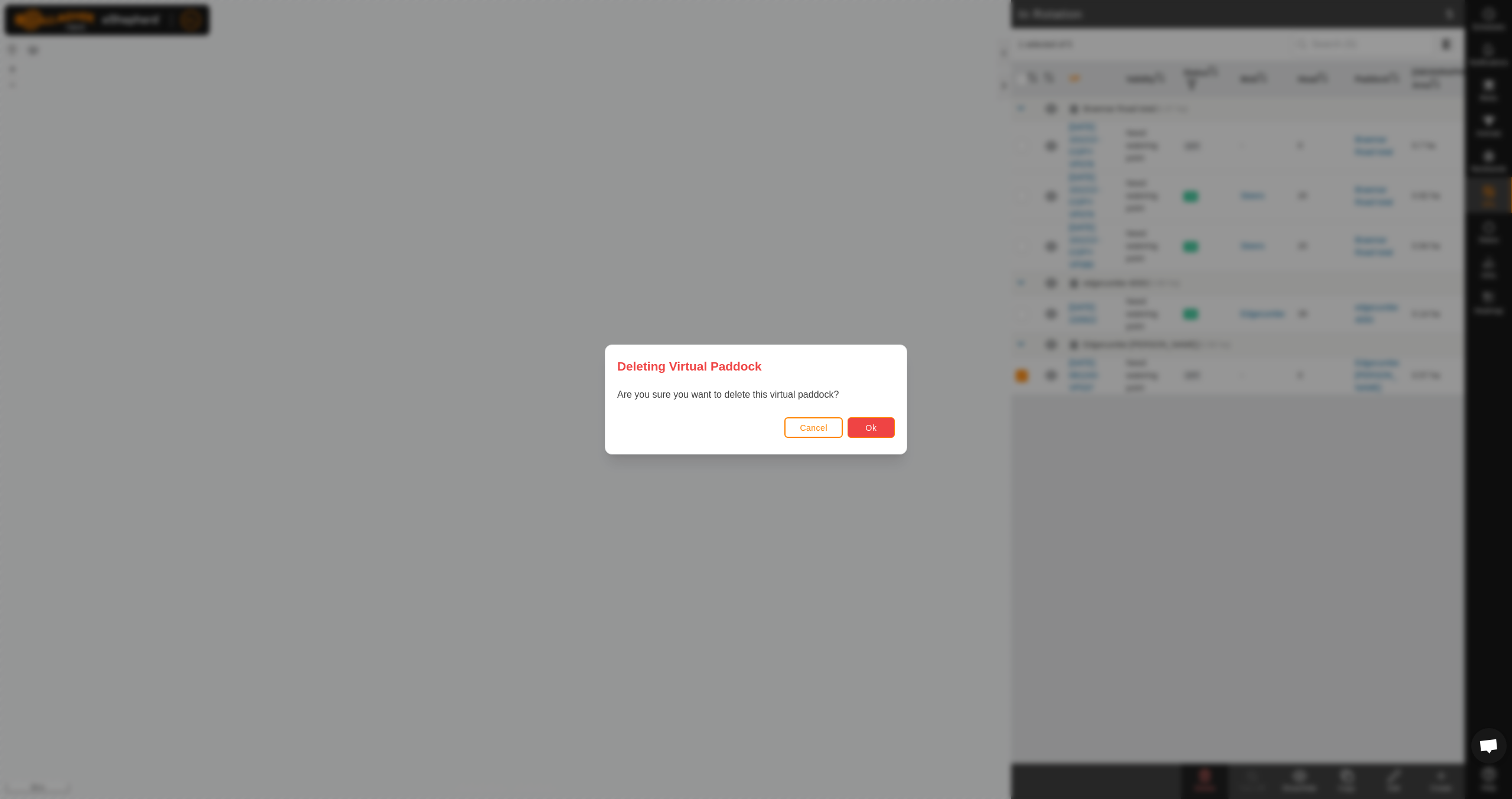
click at [718, 424] on span "Ok" at bounding box center [872, 427] width 12 height 9
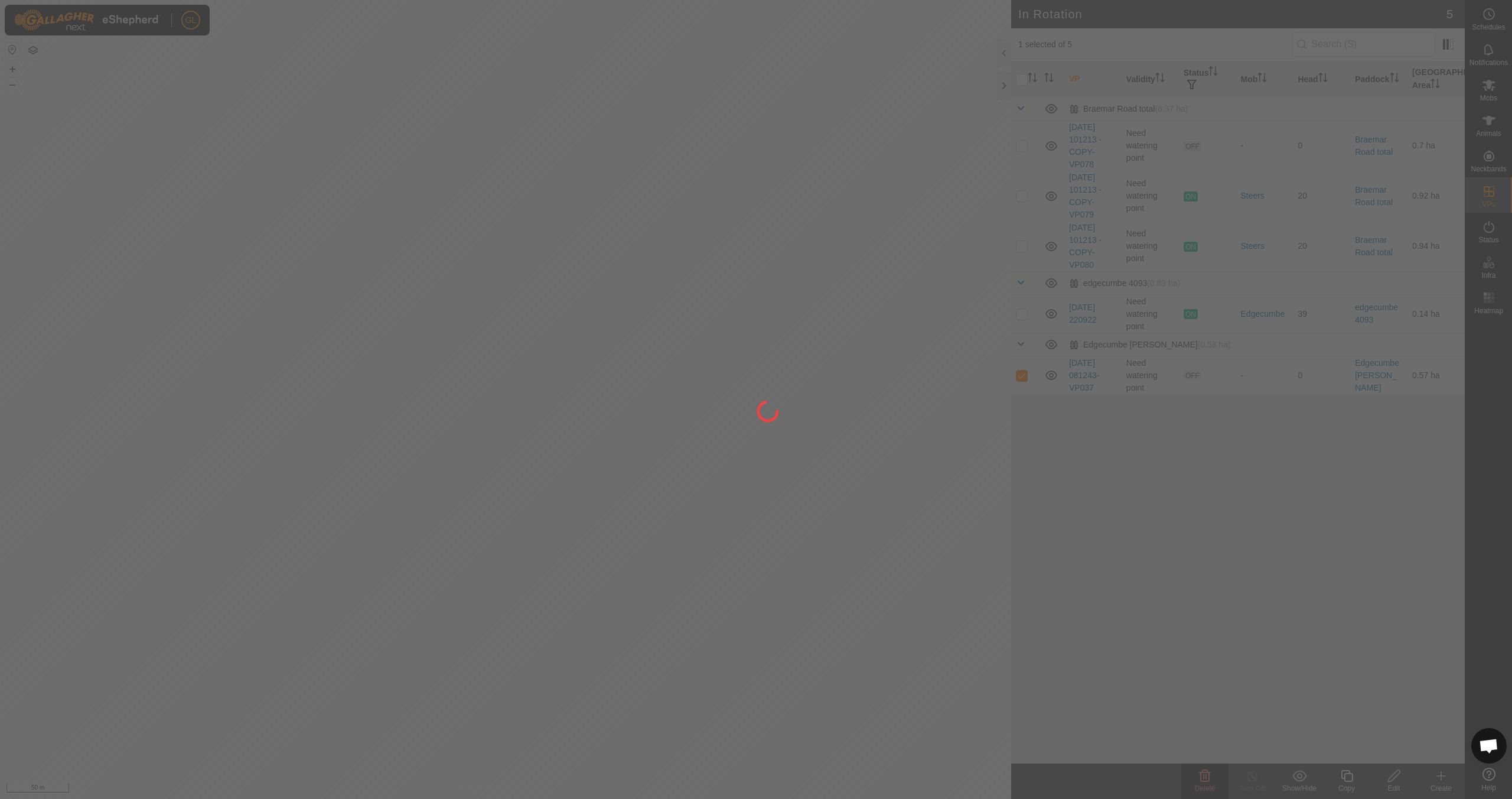
checkbox input "false"
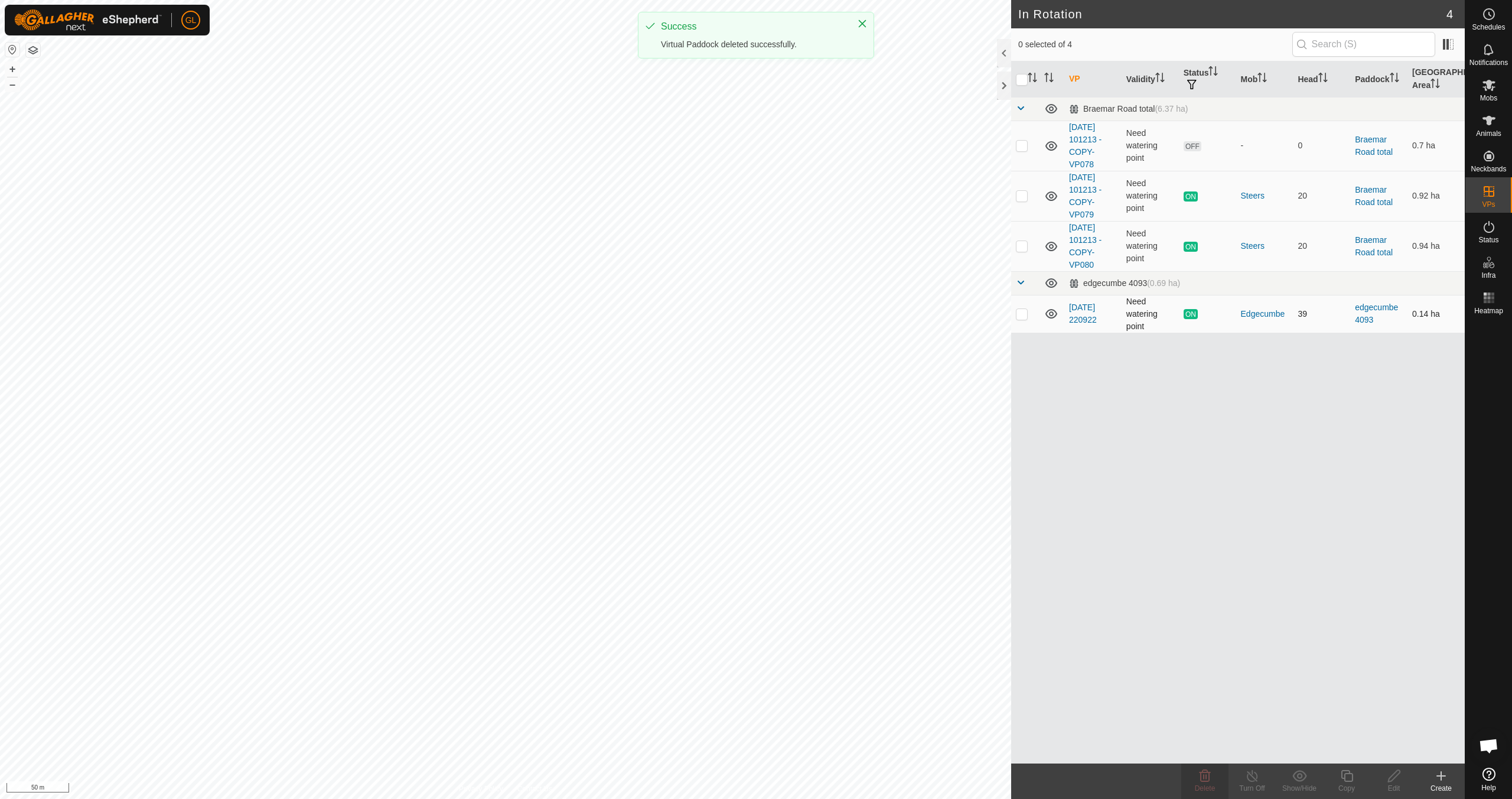
click at [718, 312] on p-checkbox at bounding box center [1021, 313] width 12 height 9
checkbox input "true"
click at [718, 708] on div "Copy" at bounding box center [1346, 781] width 47 height 35
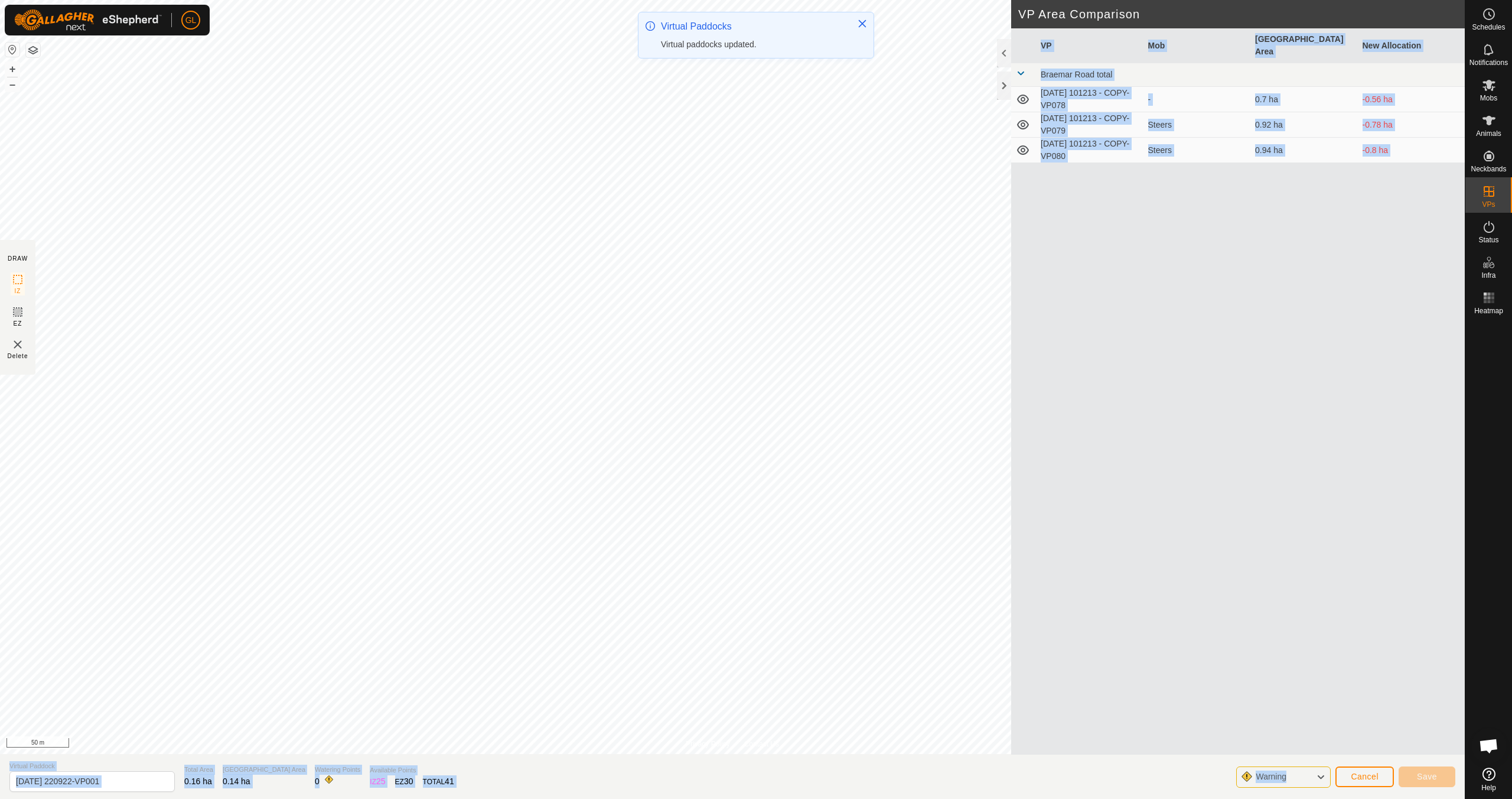
drag, startPoint x: 844, startPoint y: 275, endPoint x: 1010, endPoint y: 578, distance: 345.5
click at [12, 68] on button "+" at bounding box center [12, 69] width 14 height 14
click at [10, 67] on button "+" at bounding box center [12, 69] width 14 height 14
click at [195, 27] on div "GL My Account Settings Logout Schedules Notifications Mobs Animals Neckbands VP…" at bounding box center [756, 399] width 1512 height 799
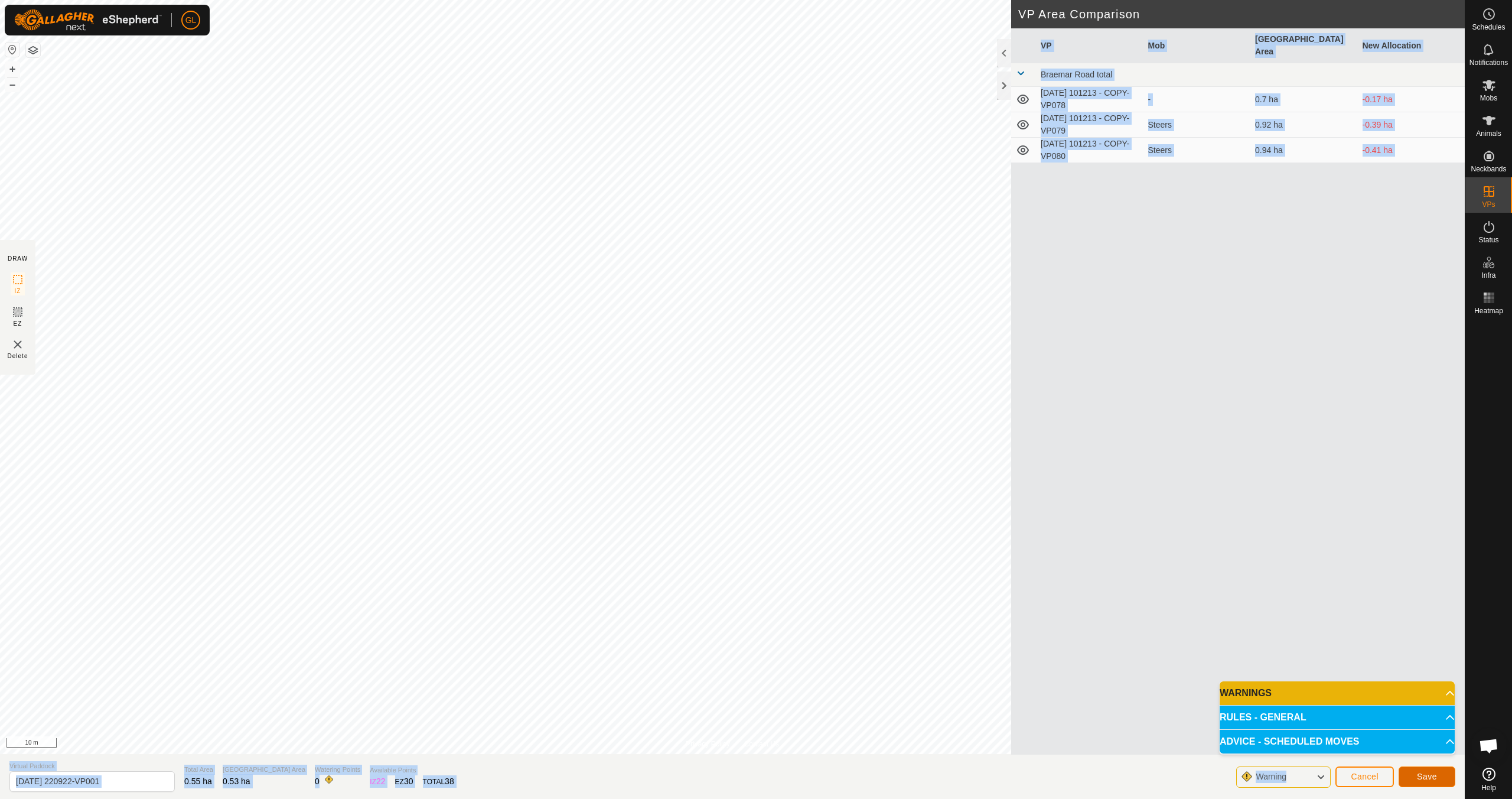
click at [718, 708] on span "Save" at bounding box center [1427, 776] width 20 height 9
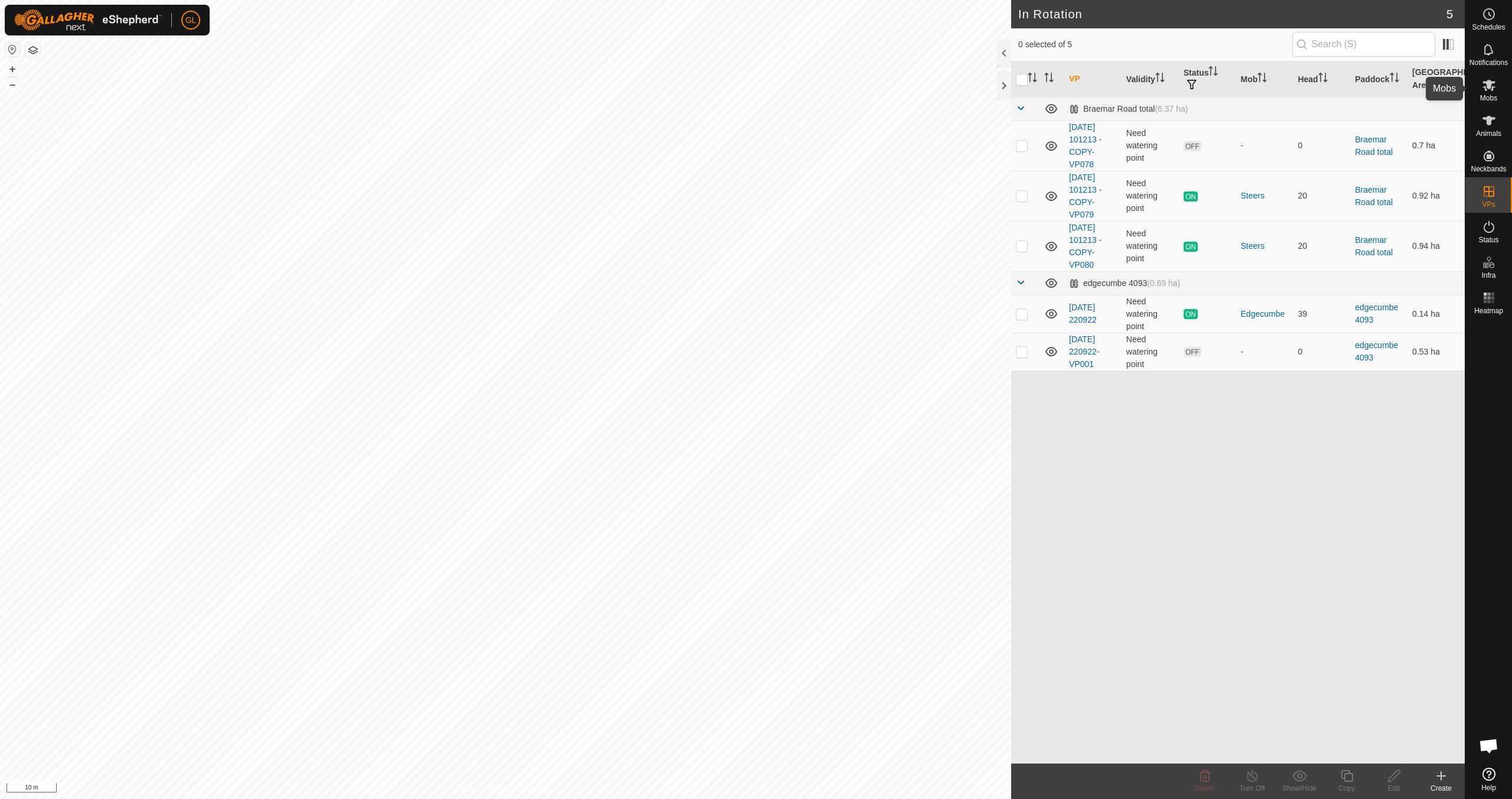
click at [718, 88] on icon at bounding box center [1489, 85] width 13 height 12
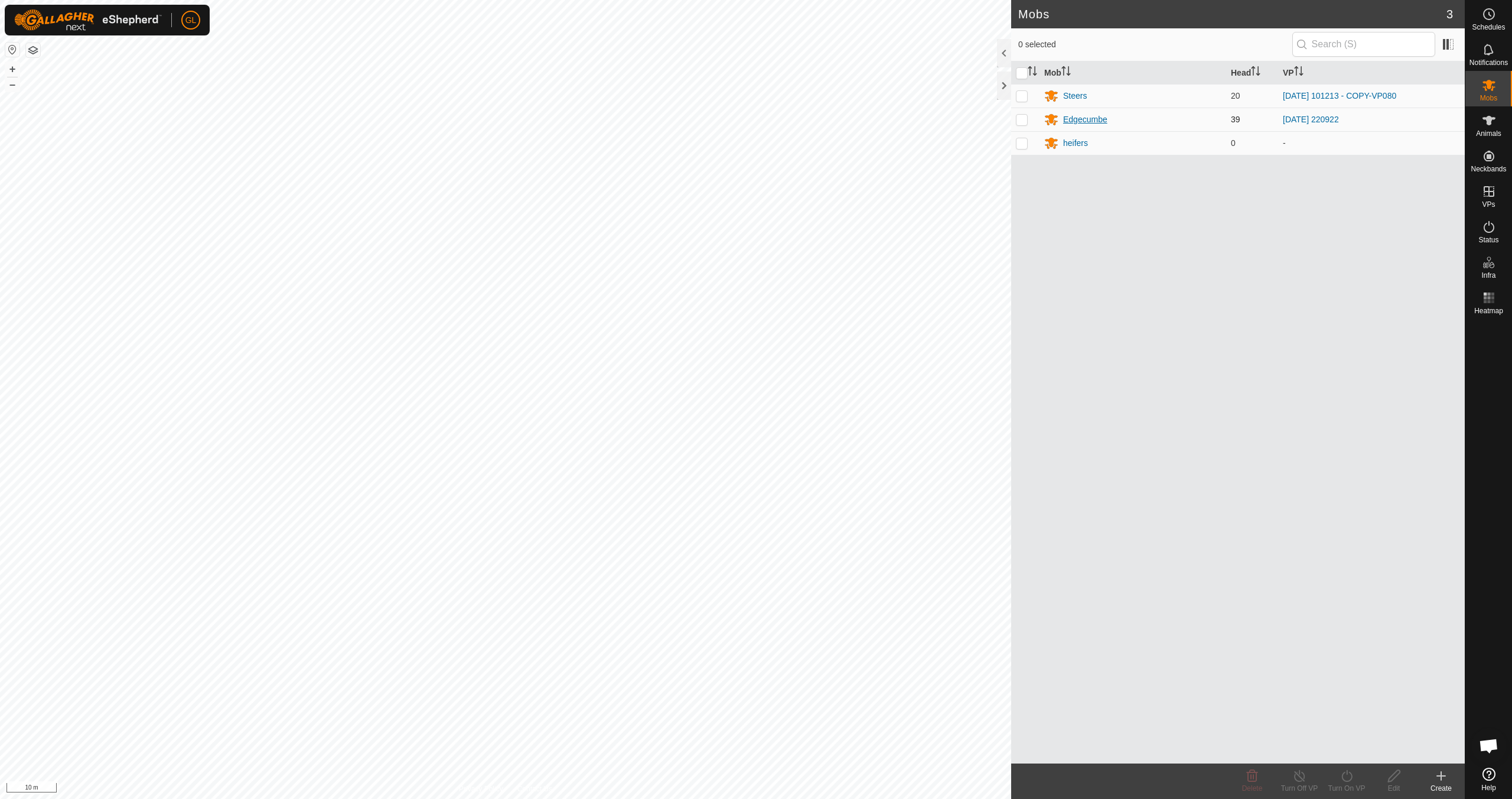
click at [718, 118] on div "Edgecumbe" at bounding box center [1085, 119] width 44 height 12
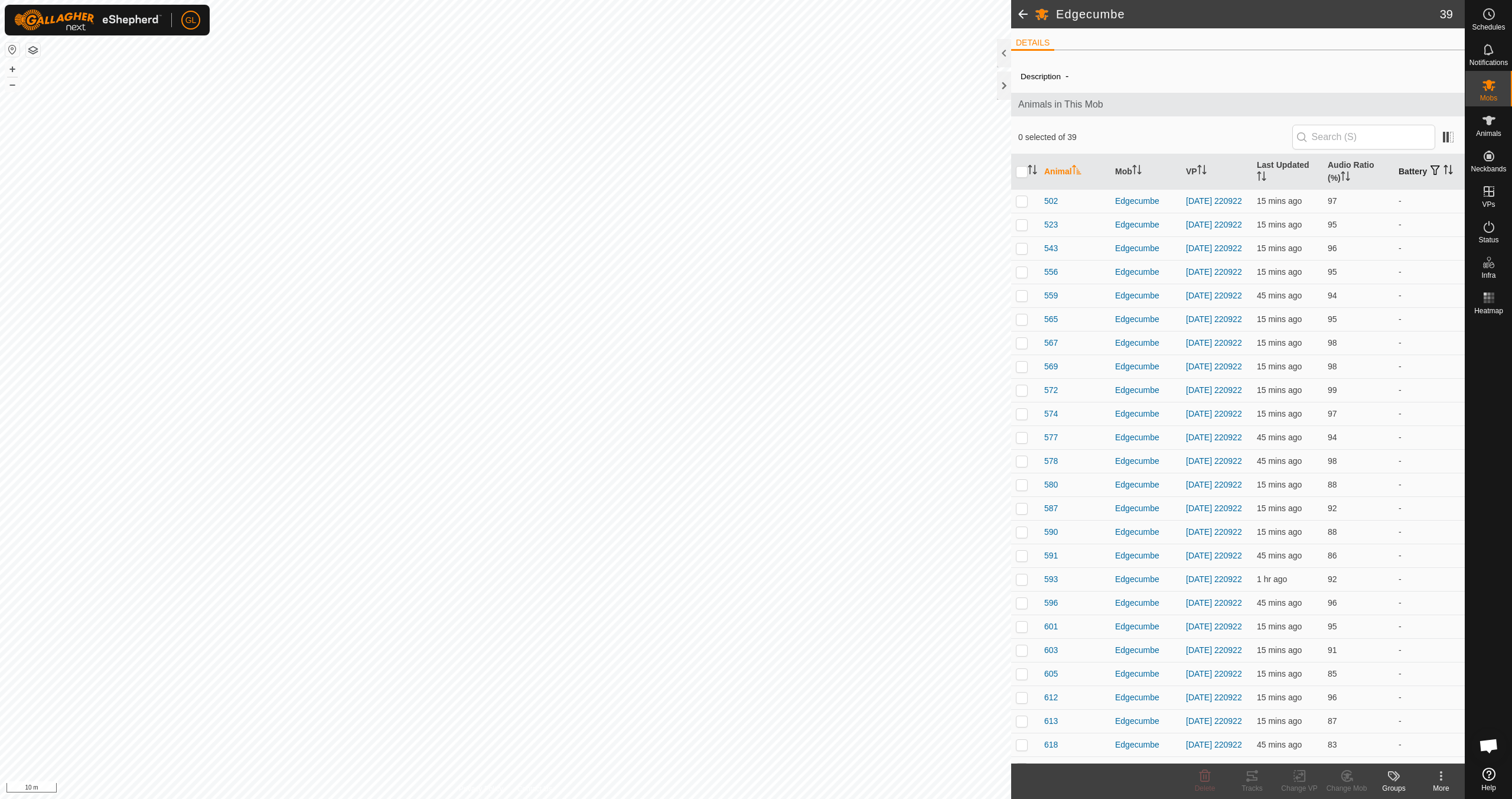
click at [718, 166] on icon "Activate to sort" at bounding box center [1448, 169] width 9 height 9
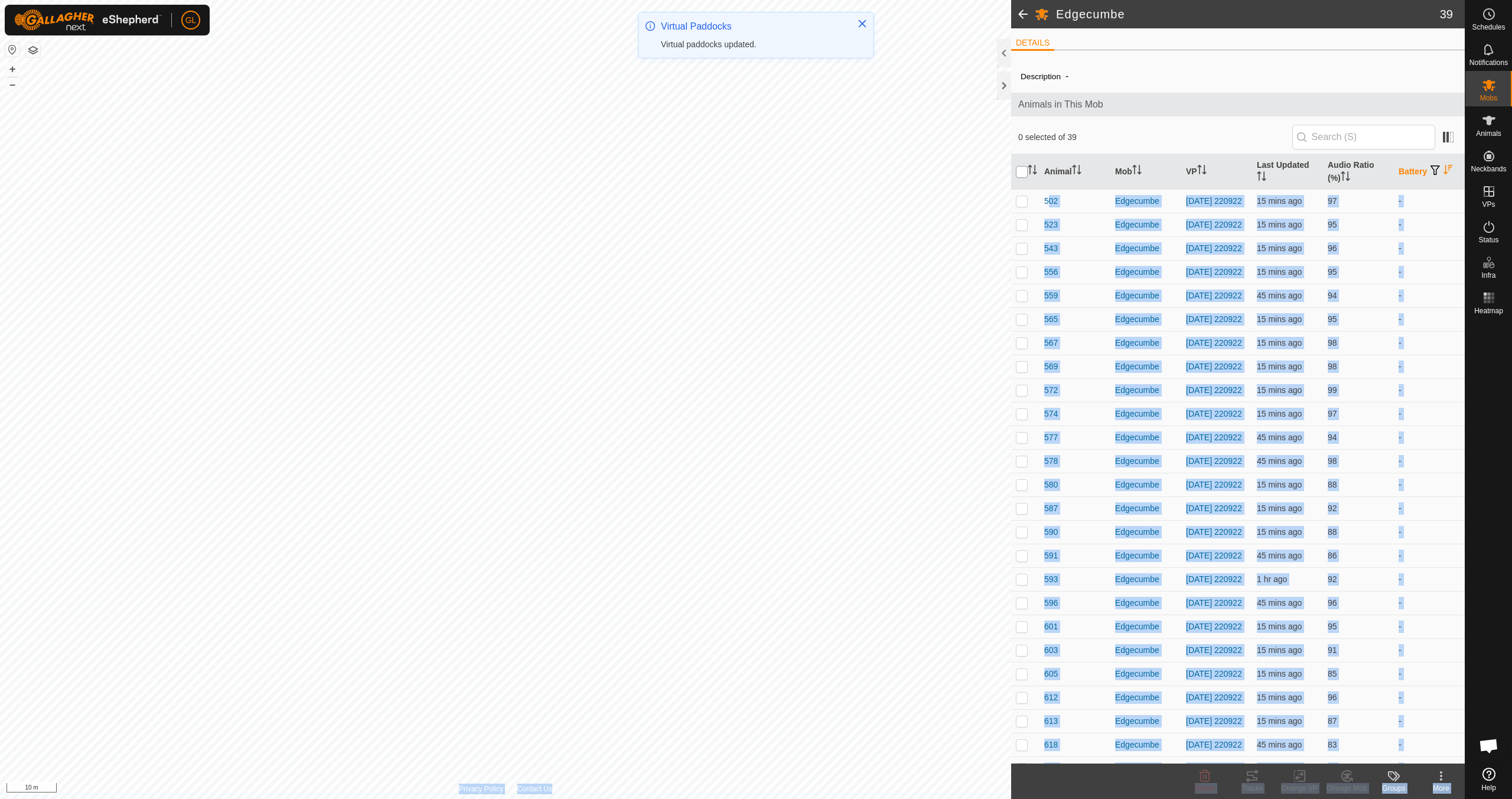
click at [718, 173] on input "checkbox" at bounding box center [1021, 172] width 12 height 12
checkbox input "true"
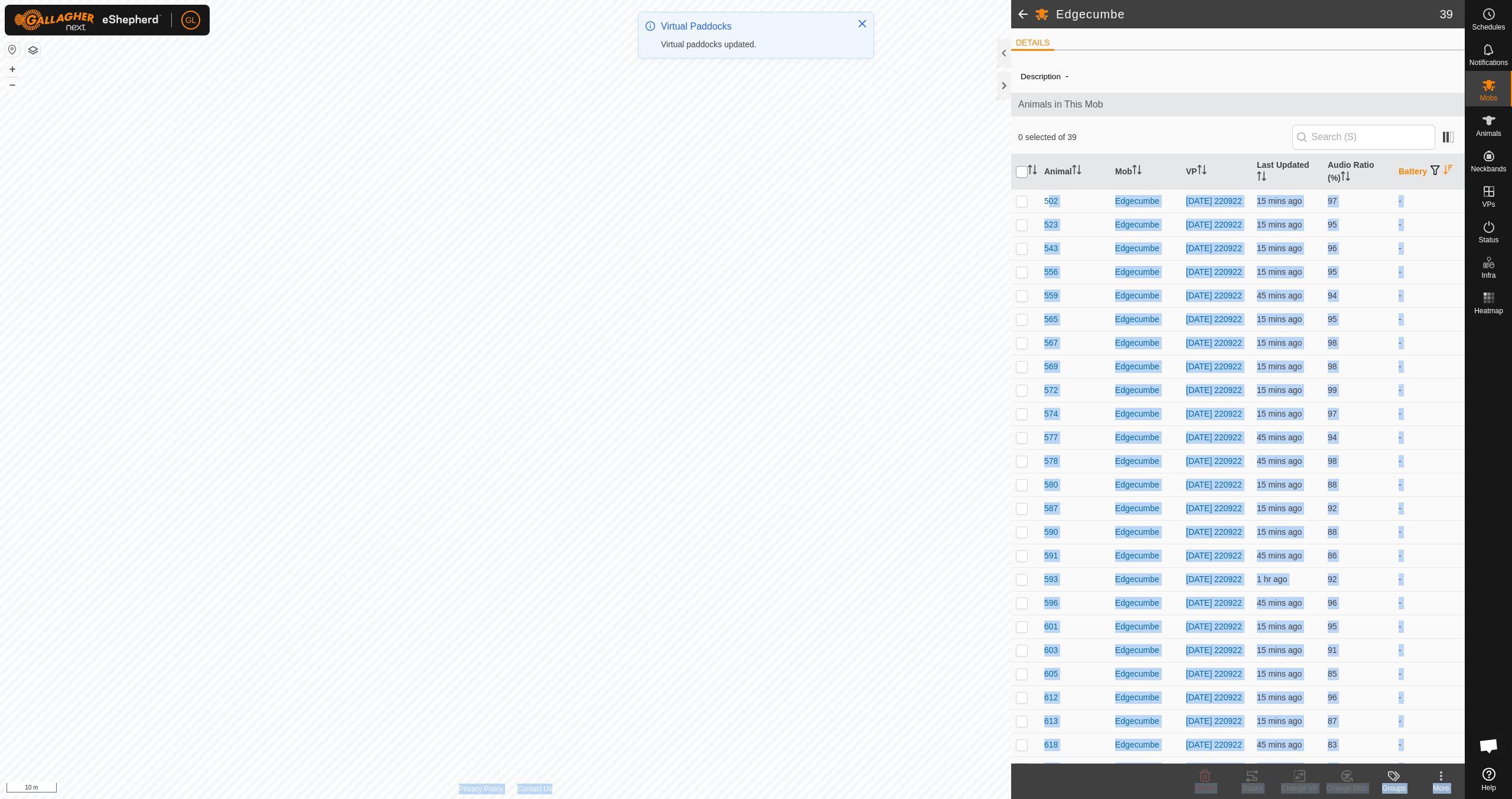
checkbox input "true"
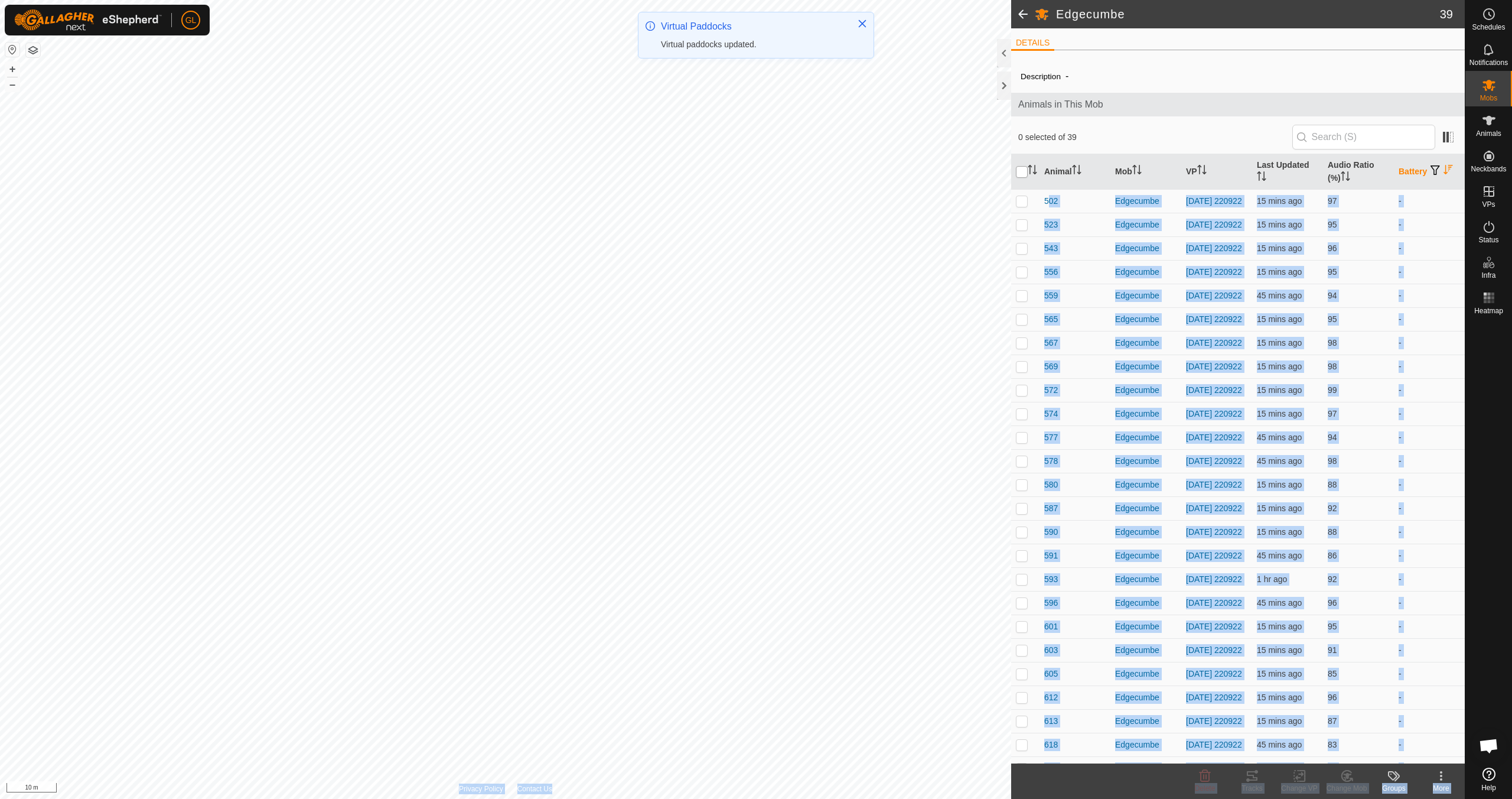
checkbox input "true"
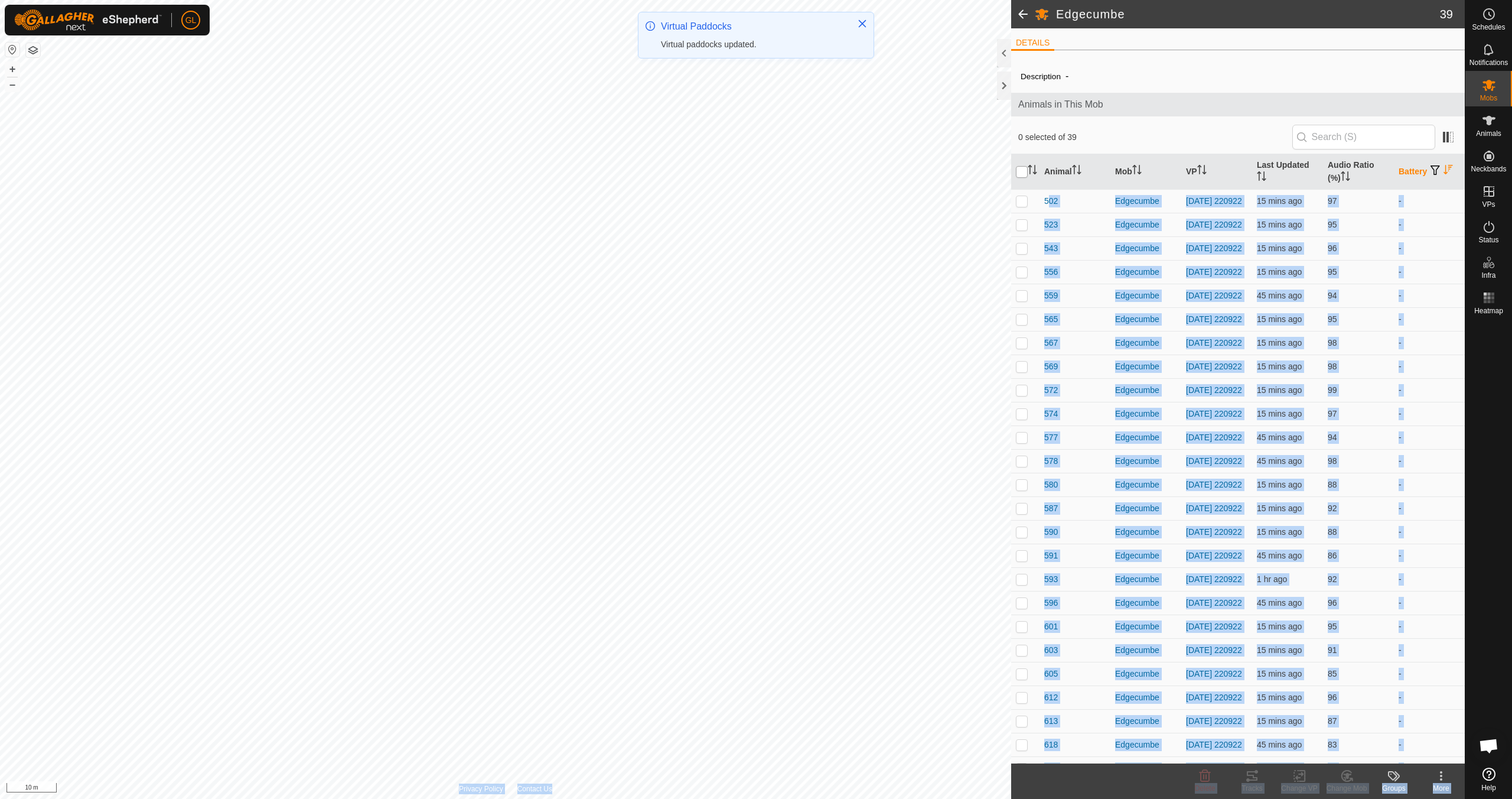
checkbox input "true"
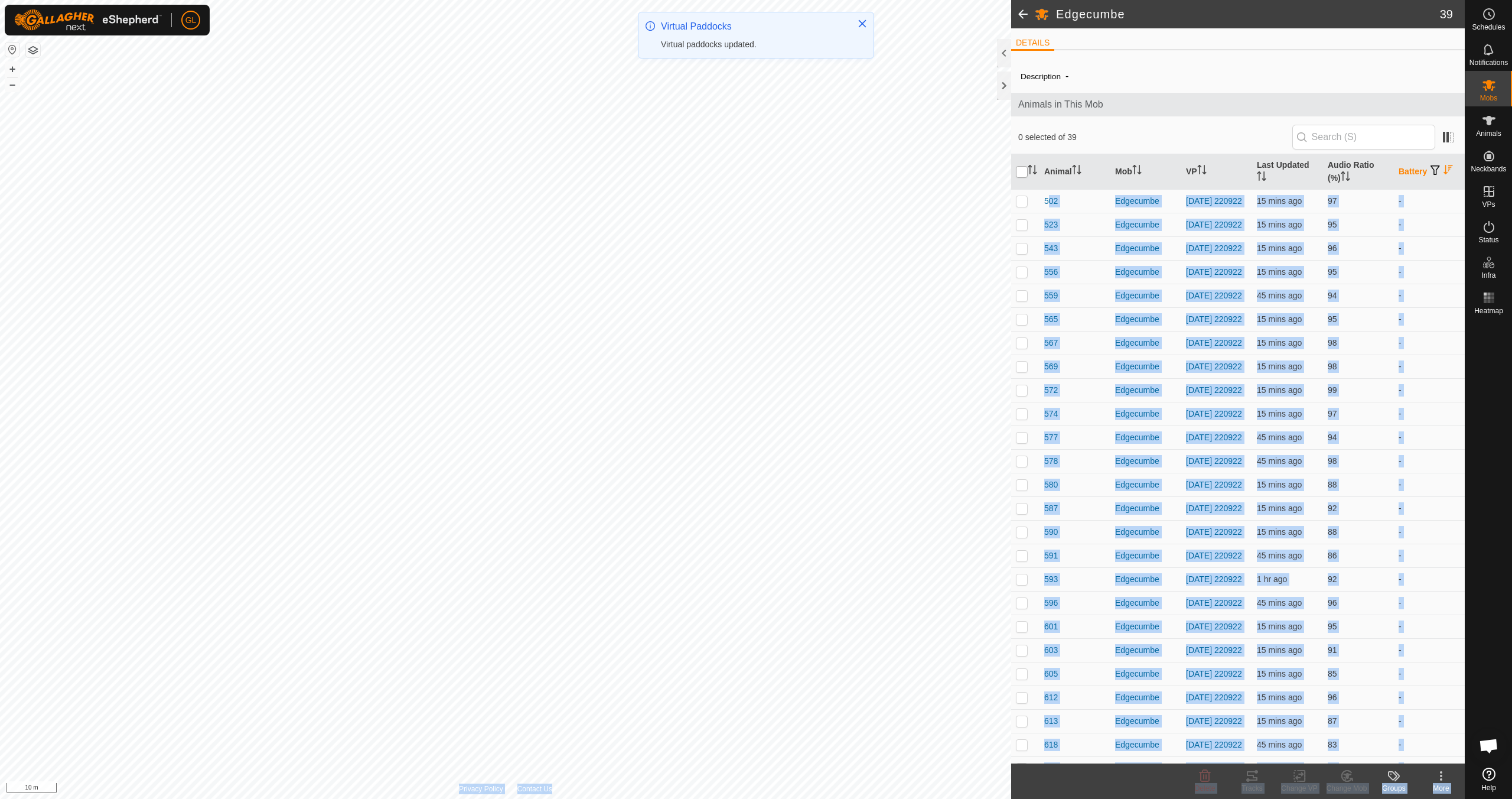
checkbox input "true"
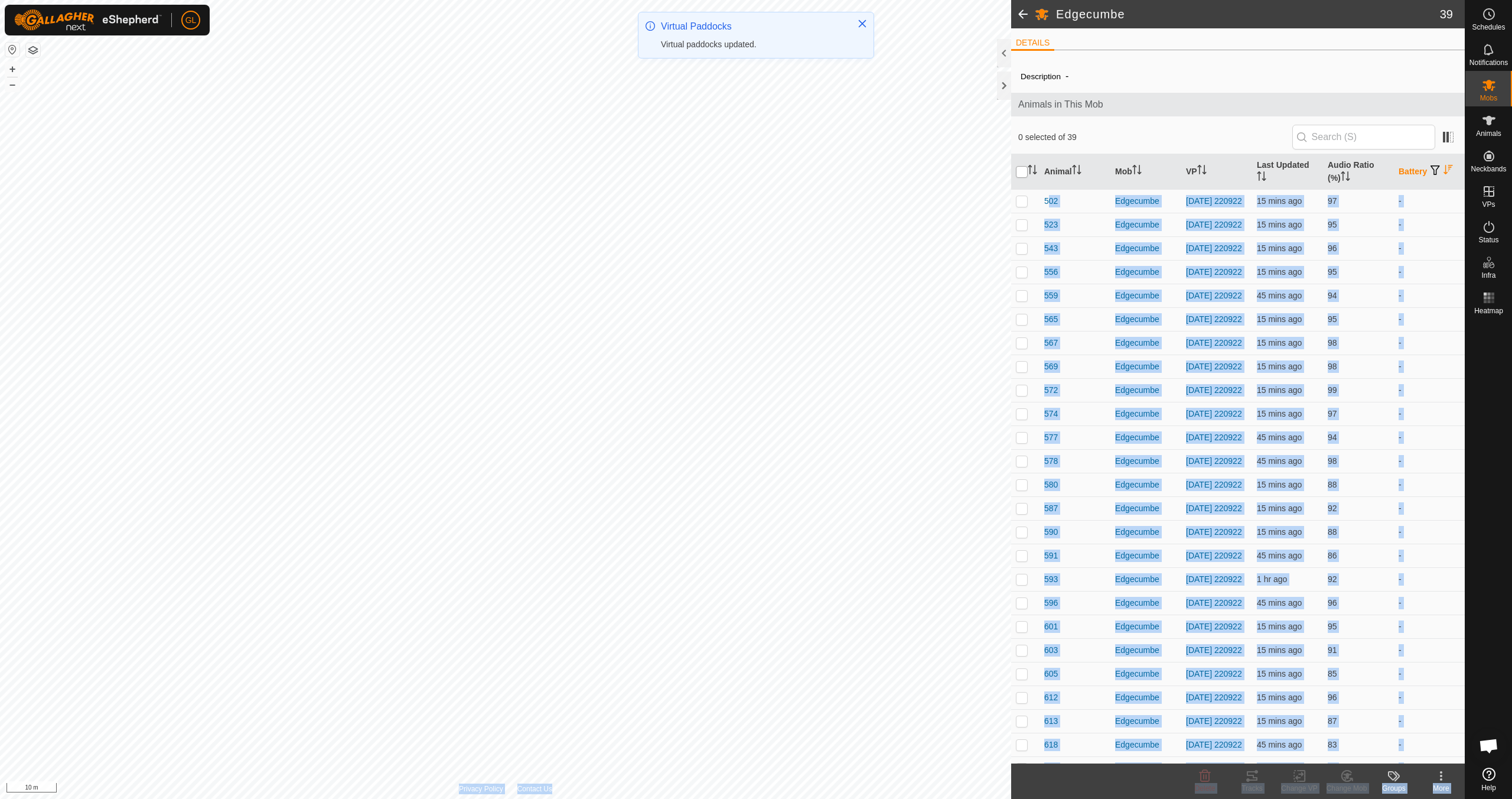
checkbox input "true"
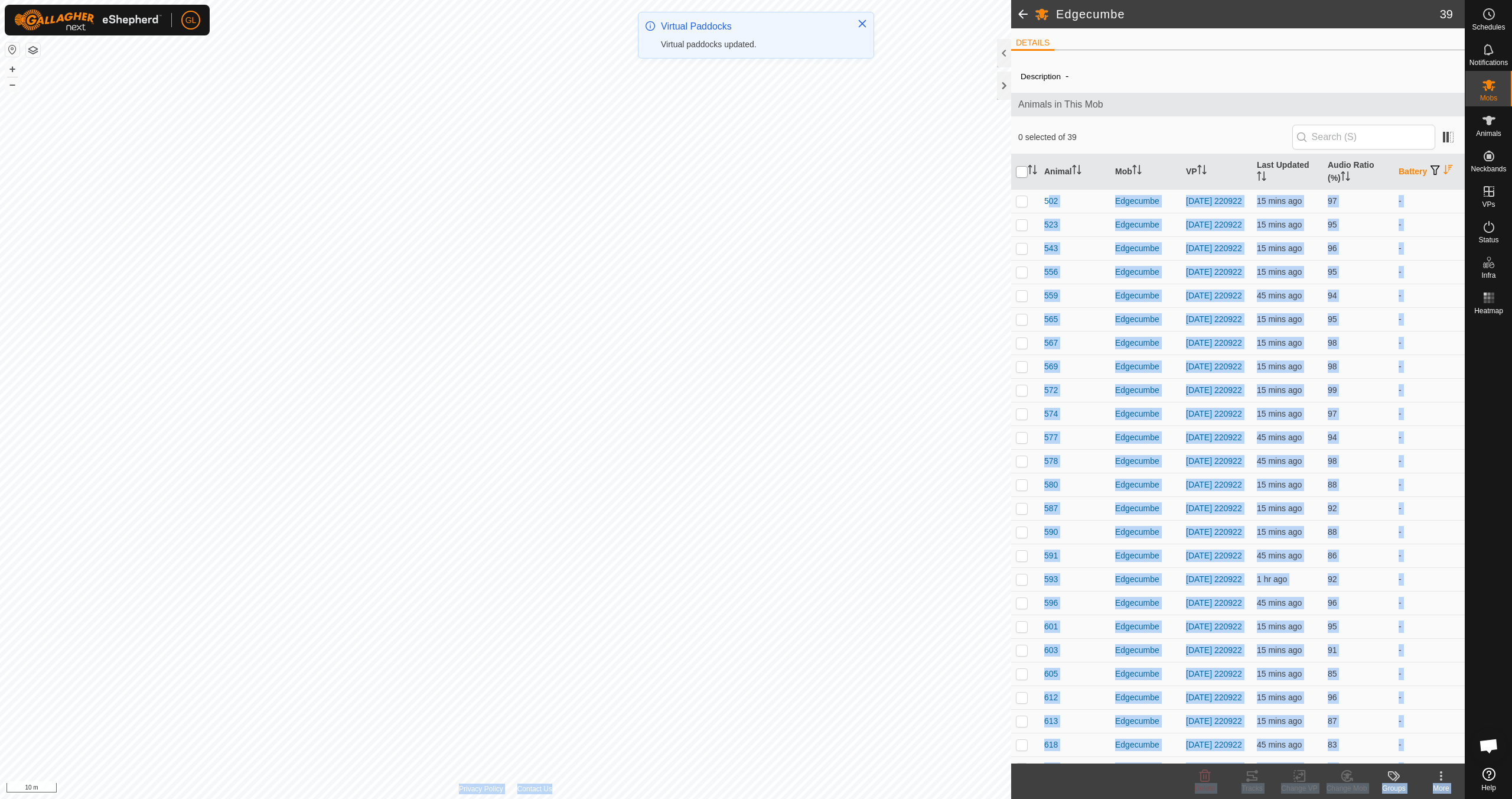
checkbox input "true"
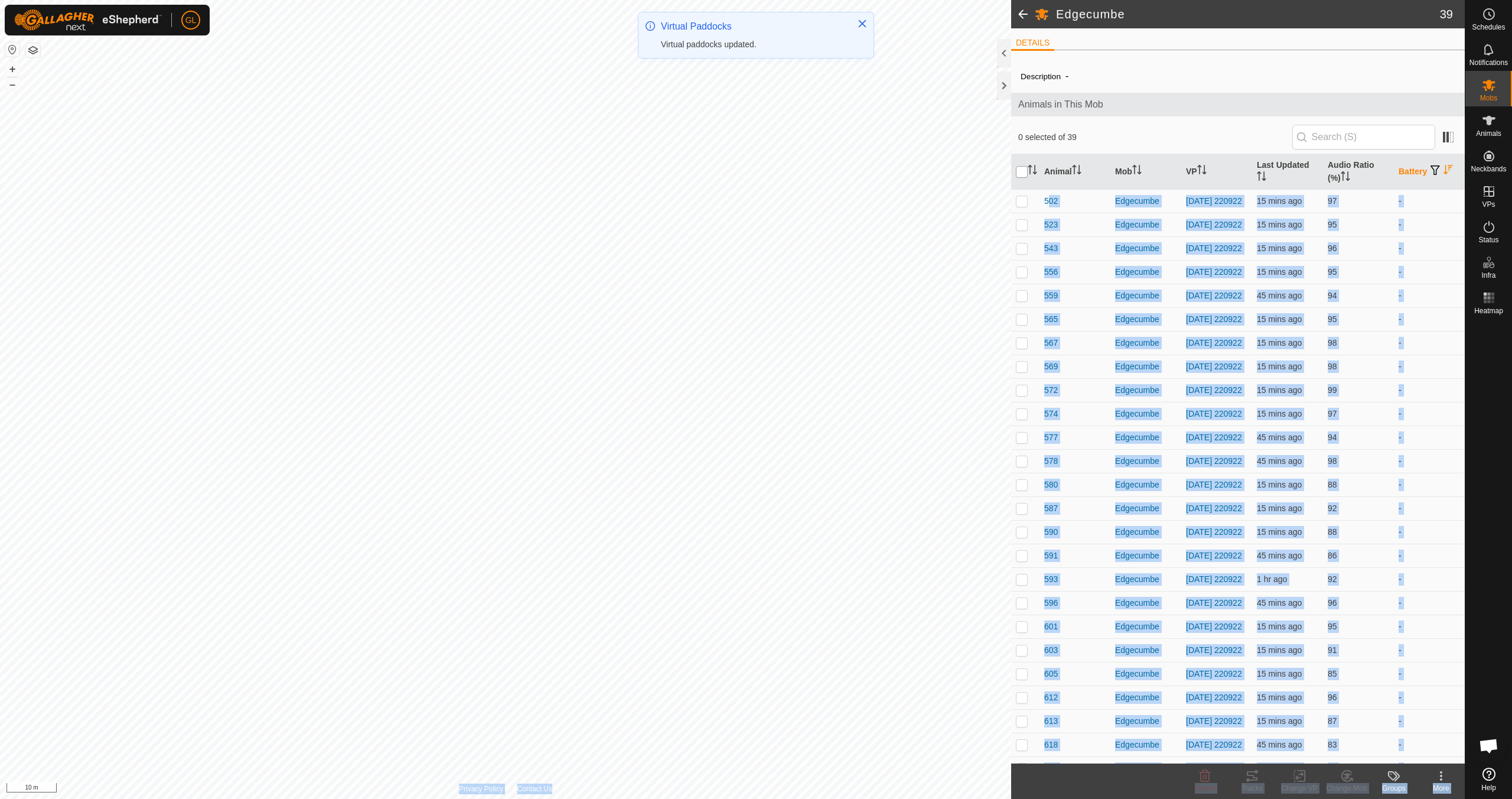
checkbox input "true"
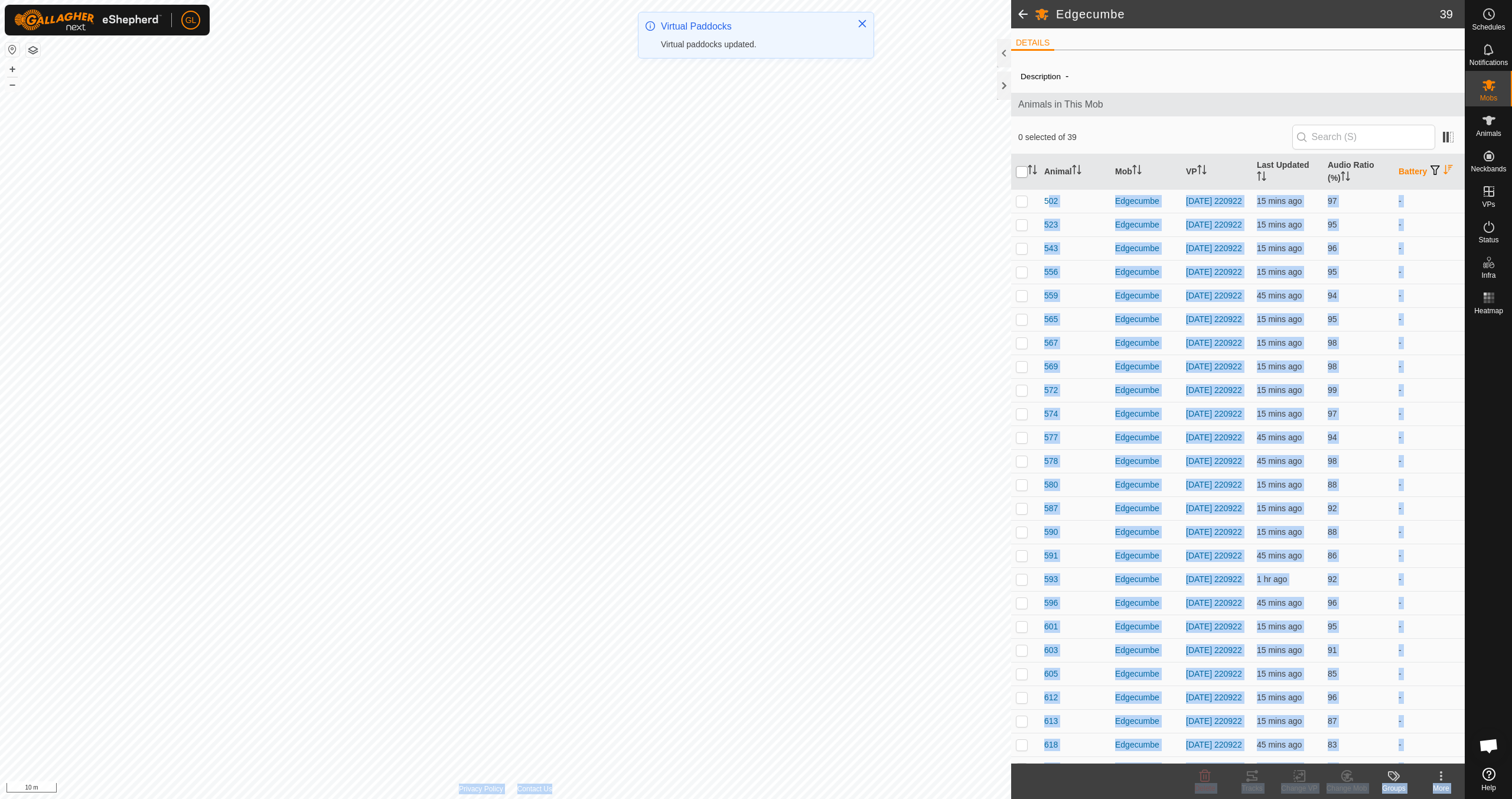
checkbox input "true"
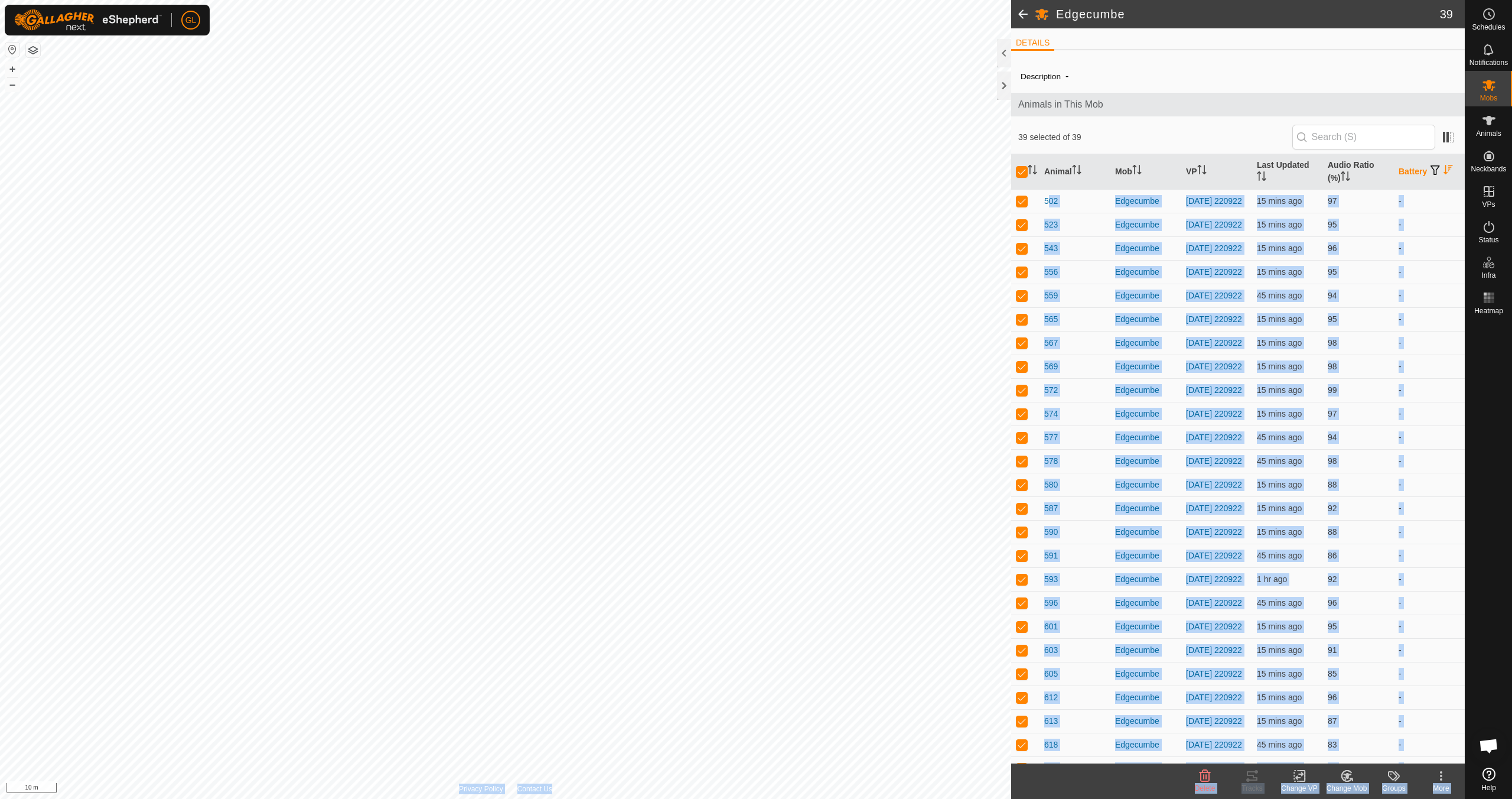
click at [718, 708] on icon at bounding box center [1299, 776] width 8 height 8
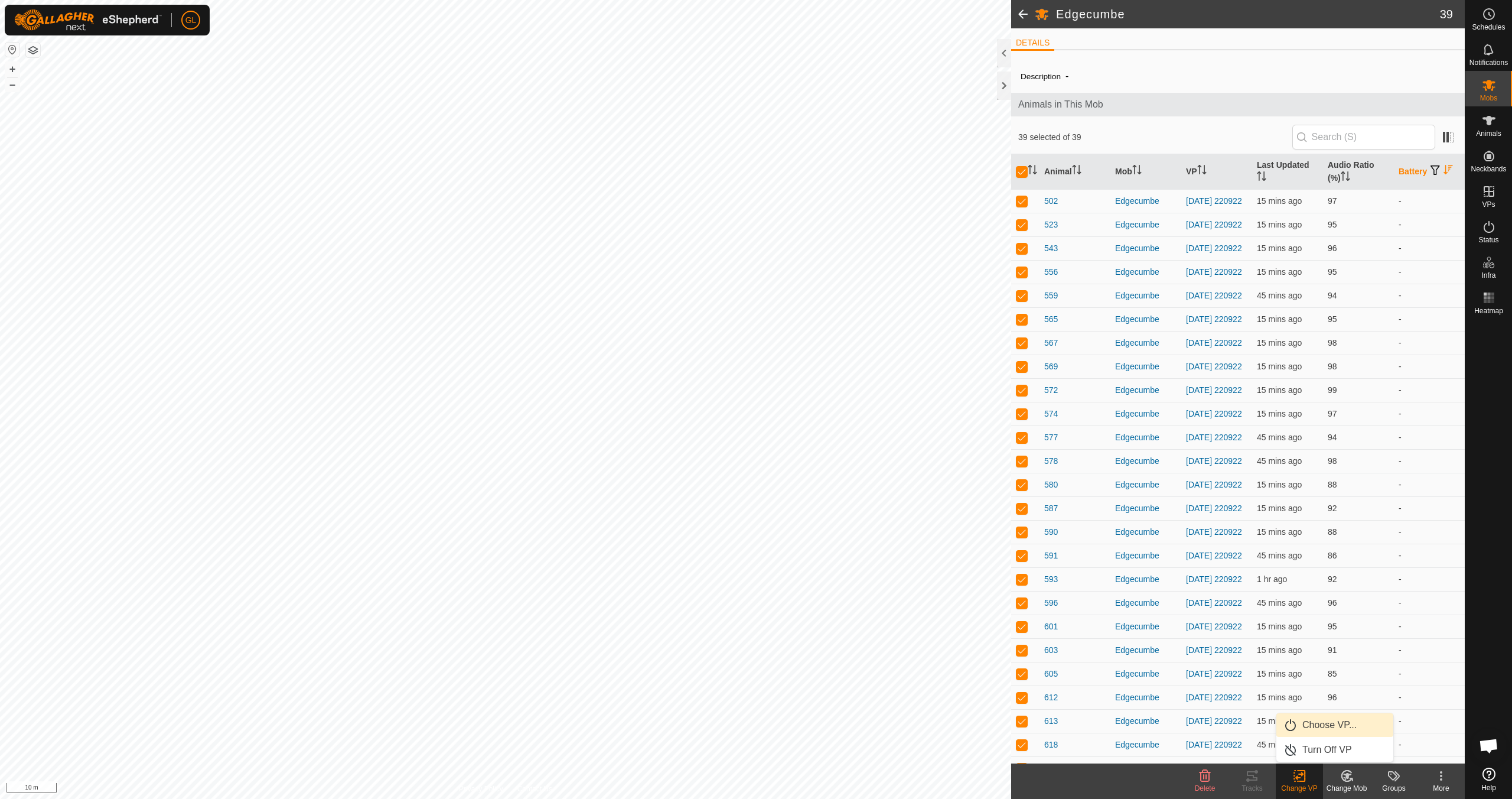
click at [718, 708] on link "Choose VP..." at bounding box center [1335, 725] width 117 height 24
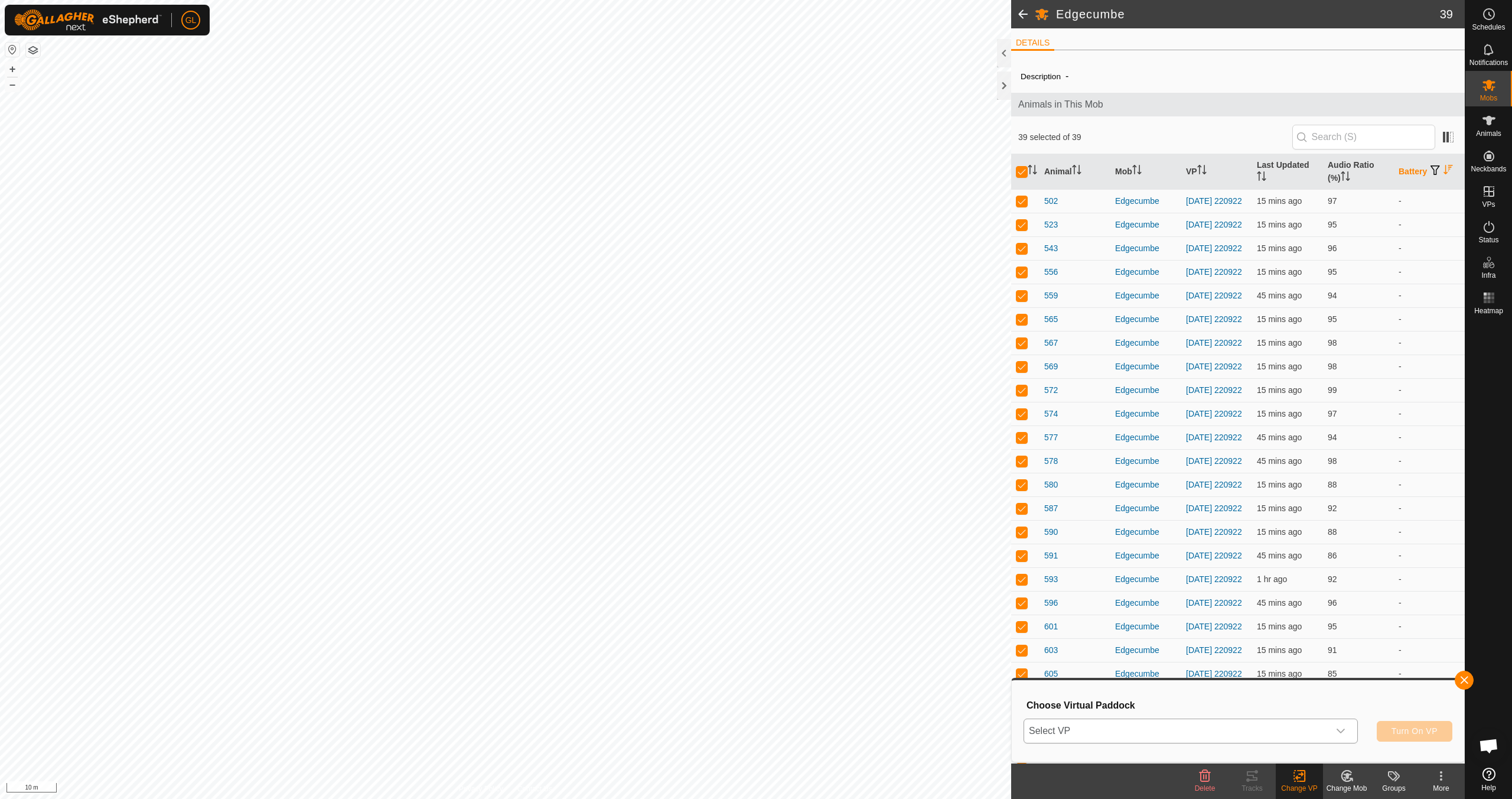
click at [718, 708] on icon "dropdown trigger" at bounding box center [1340, 730] width 9 height 9
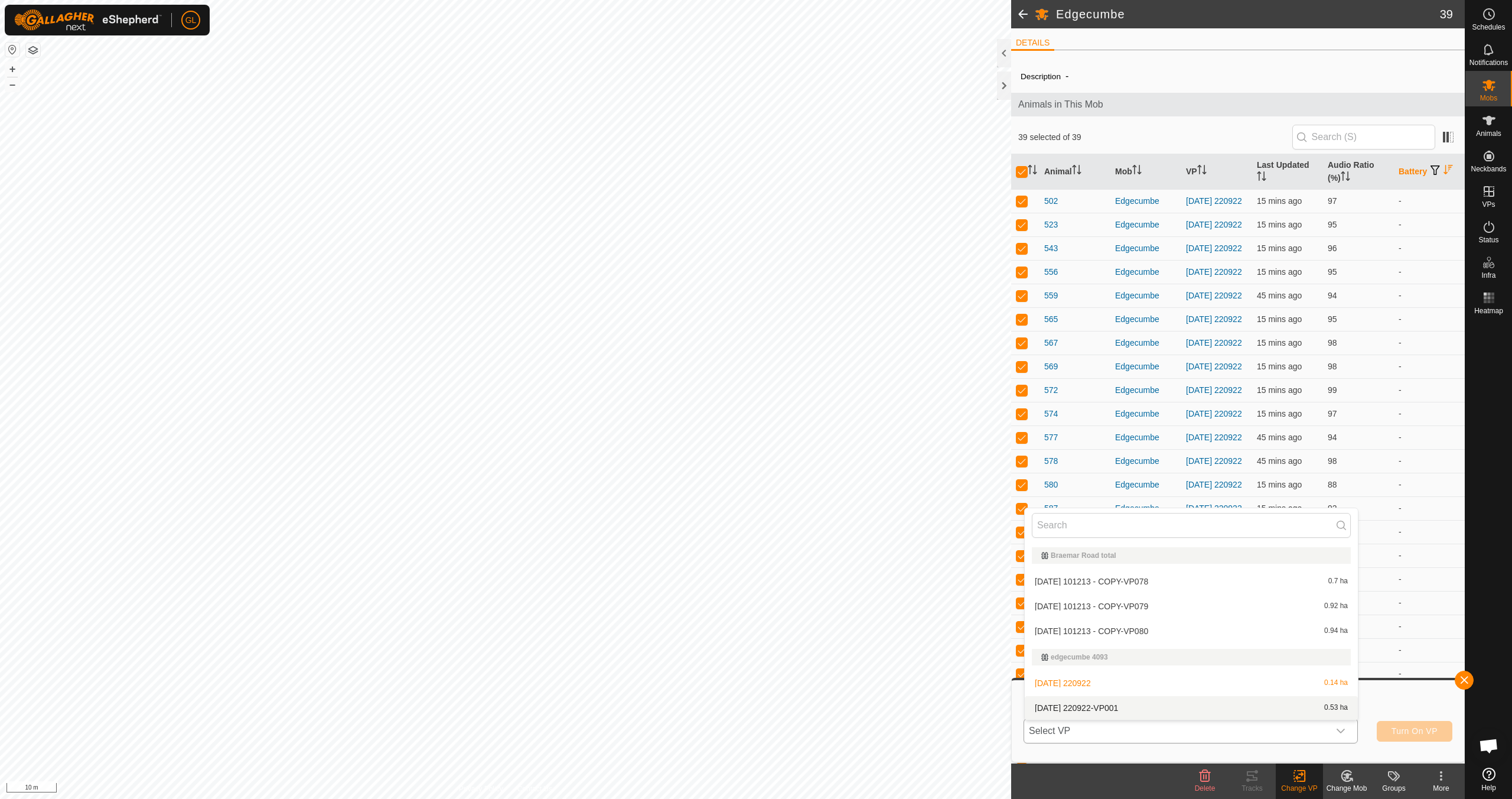
click at [718, 706] on li "[DATE] 220922-VP001 0.53 ha" at bounding box center [1191, 707] width 333 height 24
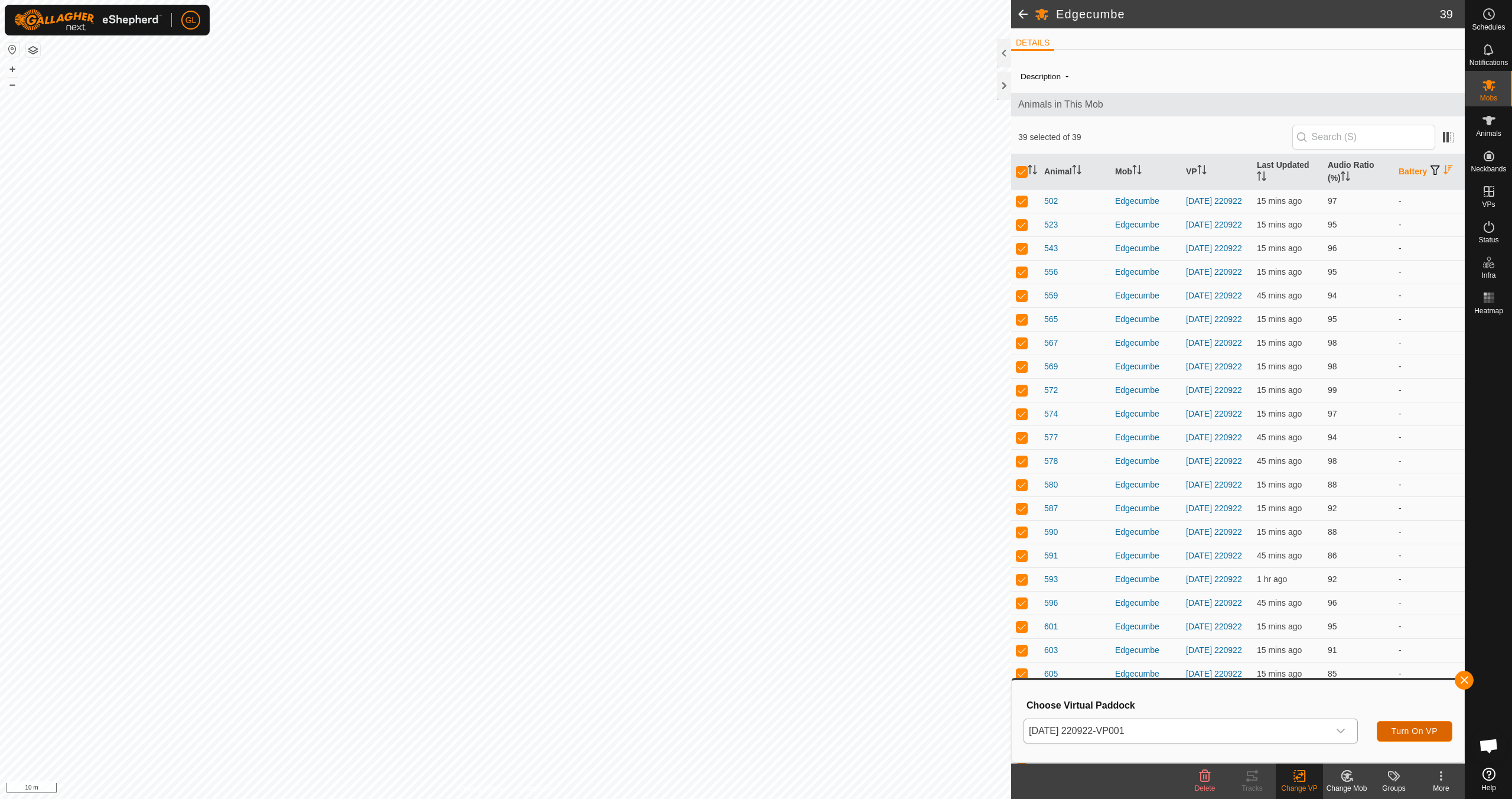
click at [718, 708] on span "Turn On VP" at bounding box center [1414, 730] width 46 height 9
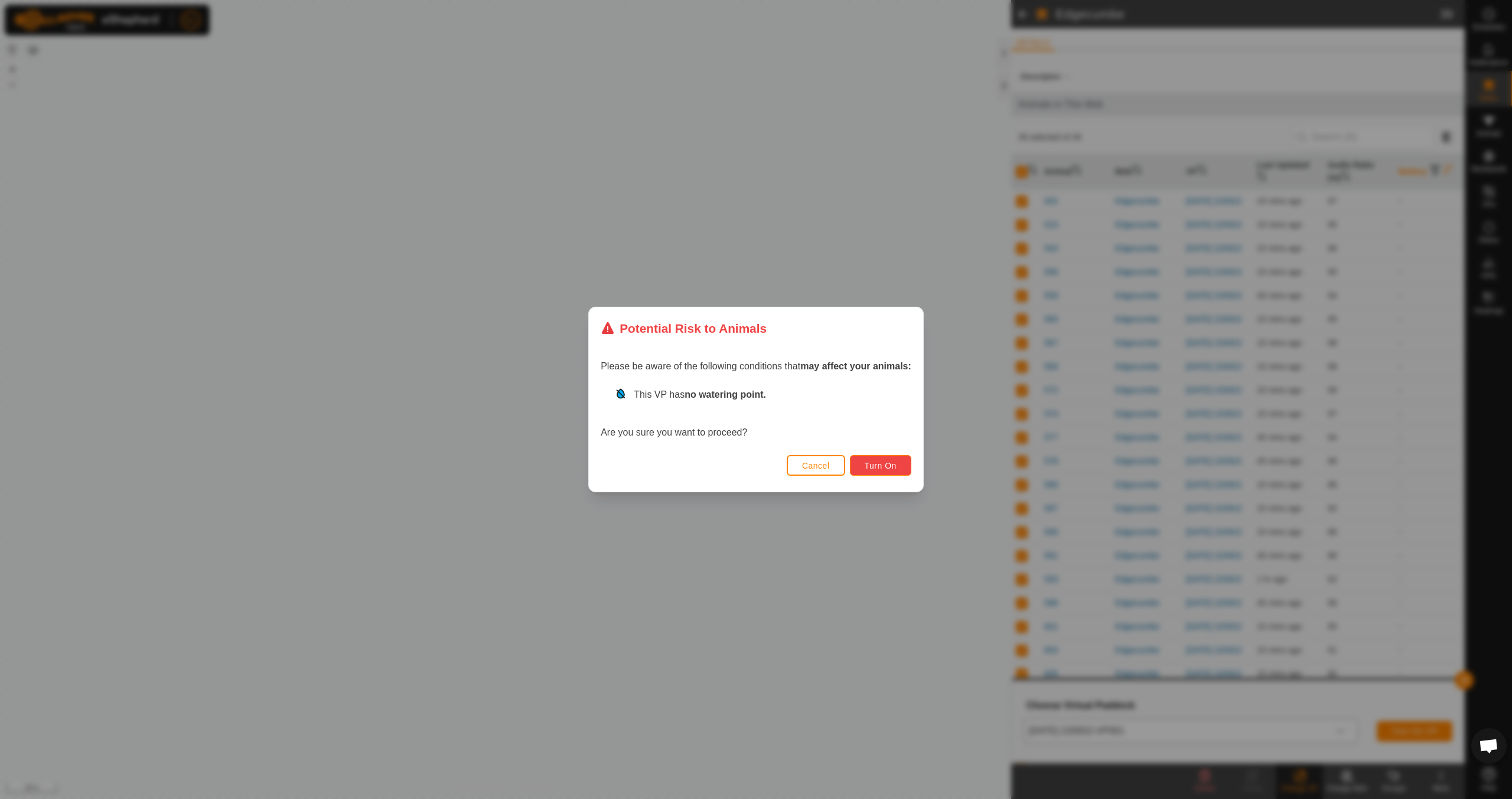
click at [718, 469] on span "Turn On" at bounding box center [880, 465] width 32 height 9
